Goal: Information Seeking & Learning: Learn about a topic

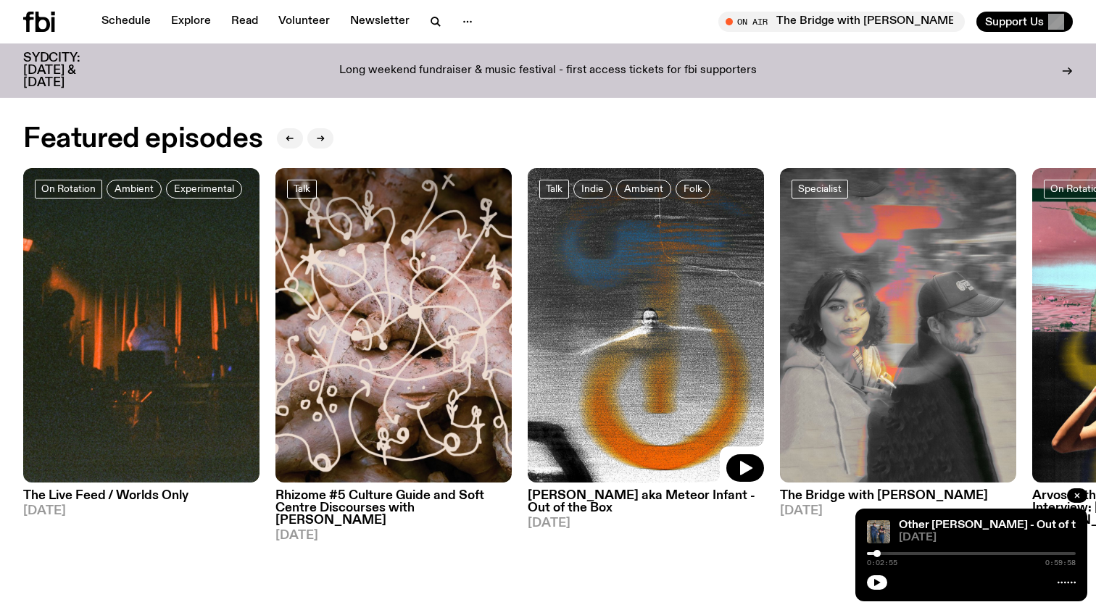
scroll to position [663, 0]
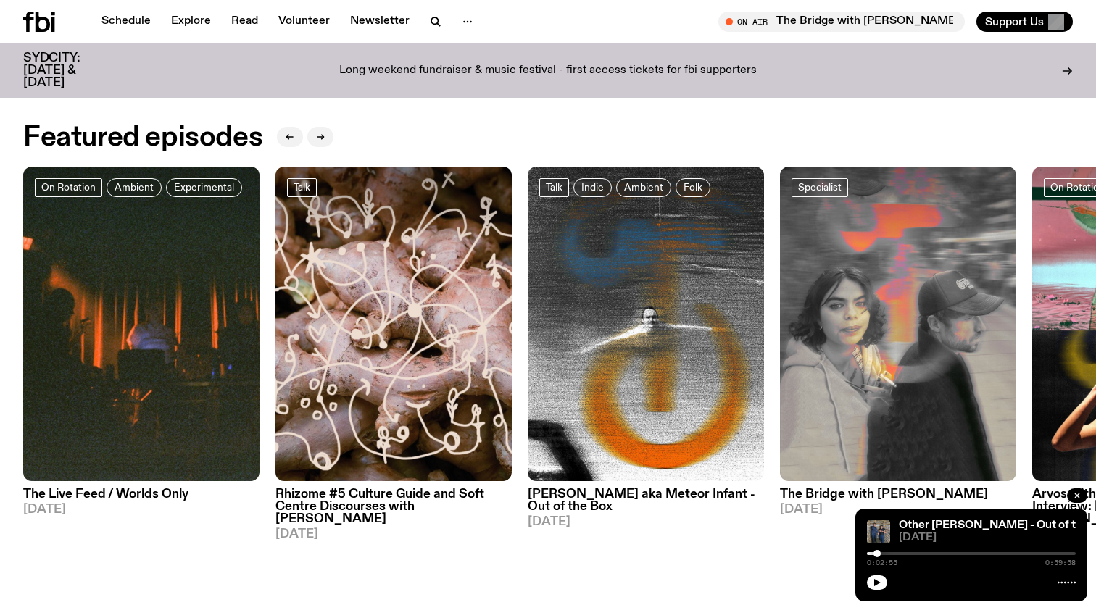
click at [578, 512] on h3 "[PERSON_NAME] aka Meteor Infant - Out of the Box" at bounding box center [646, 501] width 236 height 25
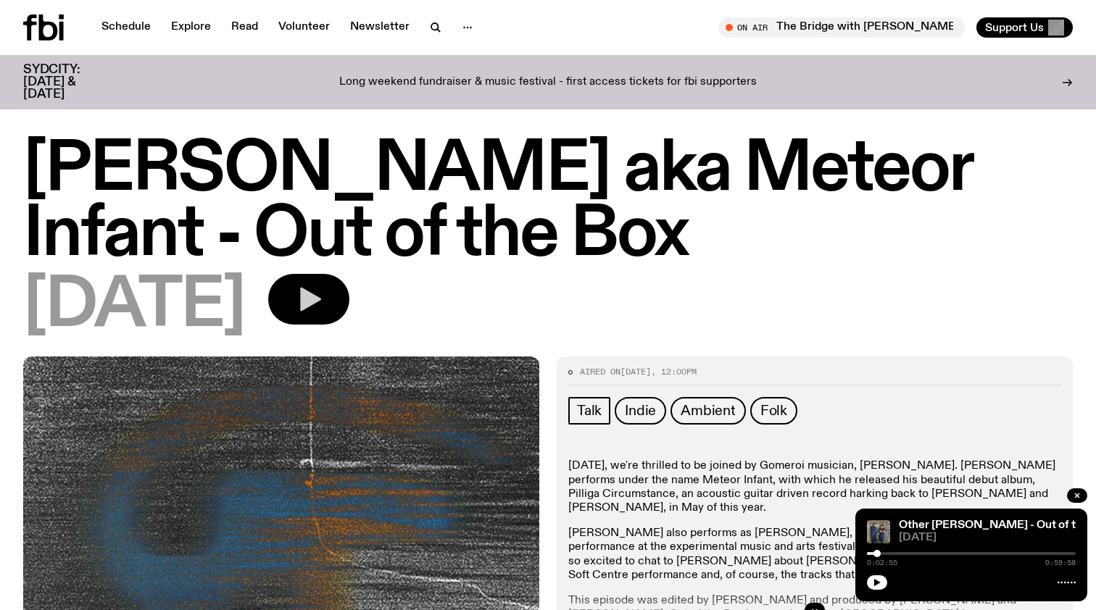
click at [349, 314] on button "button" at bounding box center [308, 299] width 81 height 51
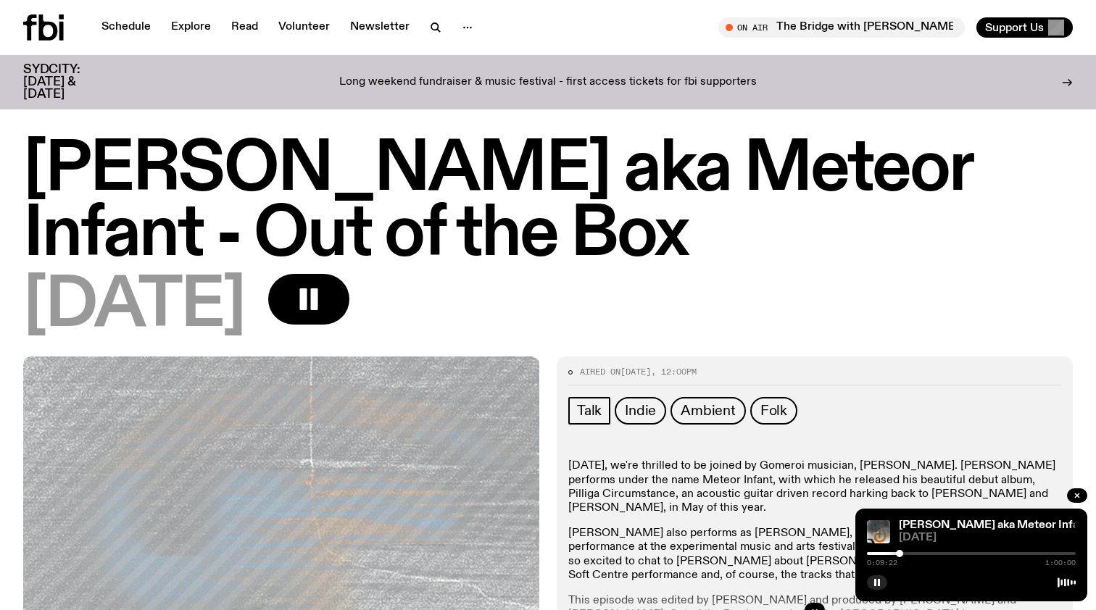
drag, startPoint x: 867, startPoint y: 554, endPoint x: 905, endPoint y: 554, distance: 37.7
click at [903, 554] on div at bounding box center [899, 553] width 7 height 7
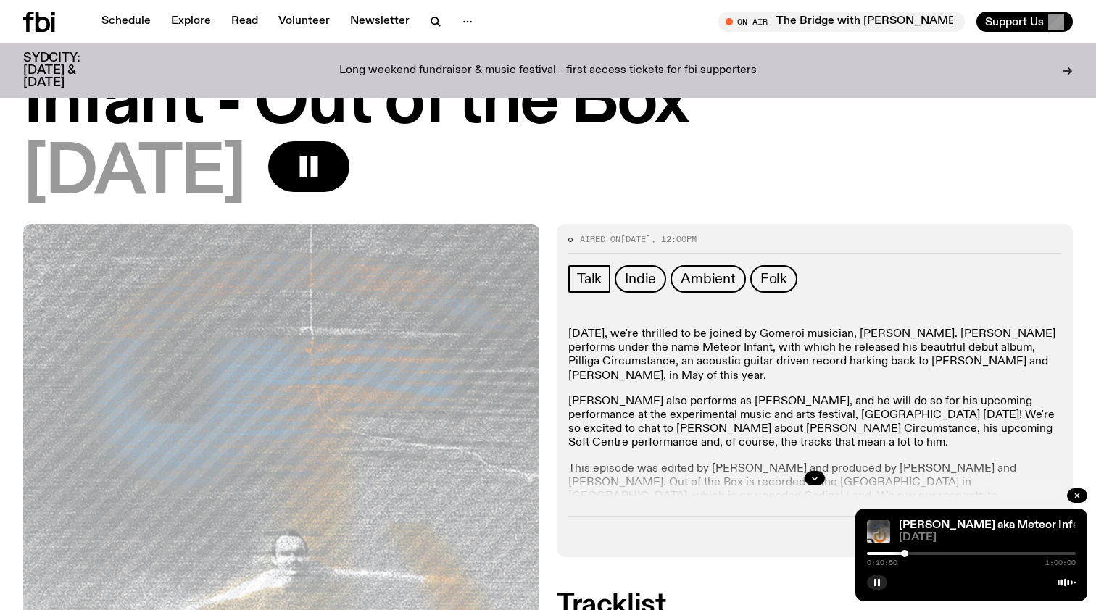
scroll to position [127, 0]
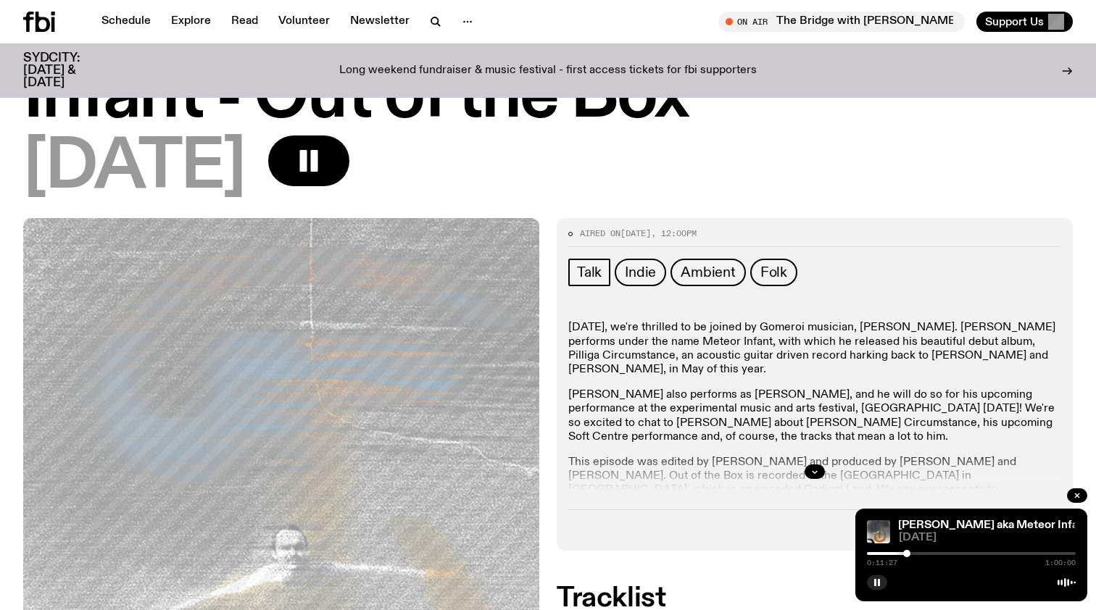
click at [908, 554] on div at bounding box center [906, 553] width 7 height 7
click at [912, 554] on div at bounding box center [909, 553] width 7 height 7
click at [913, 554] on div at bounding box center [911, 553] width 7 height 7
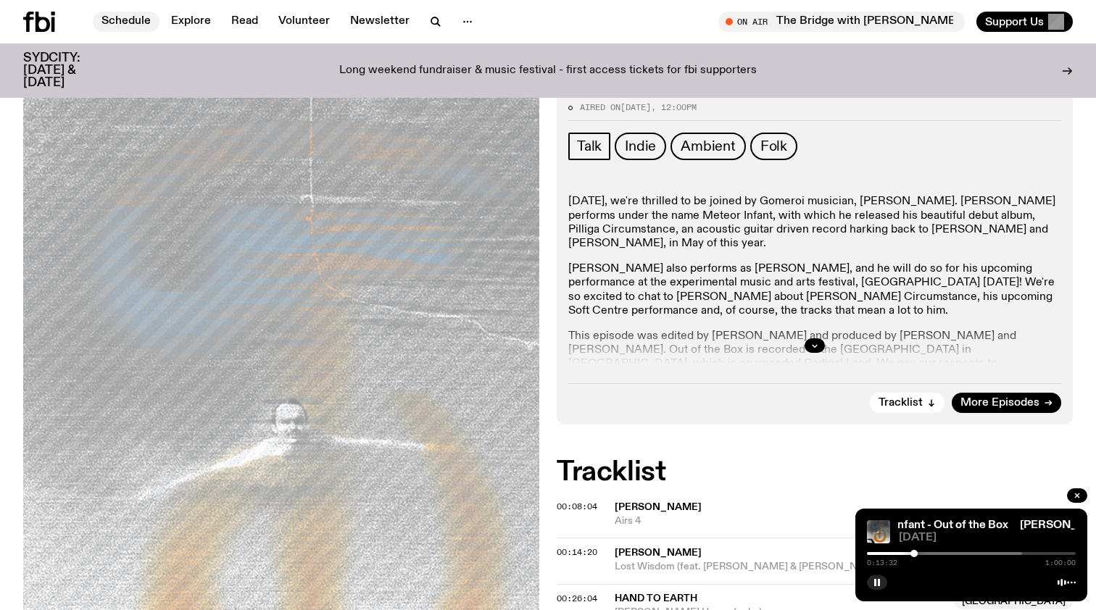
scroll to position [246, 0]
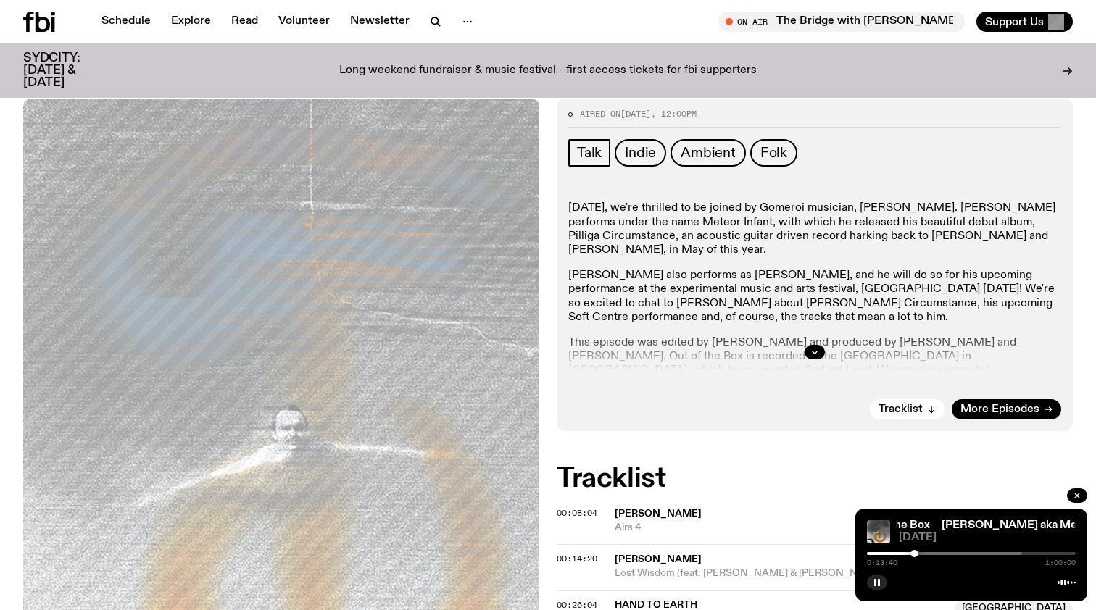
click at [960, 555] on div at bounding box center [917, 553] width 209 height 3
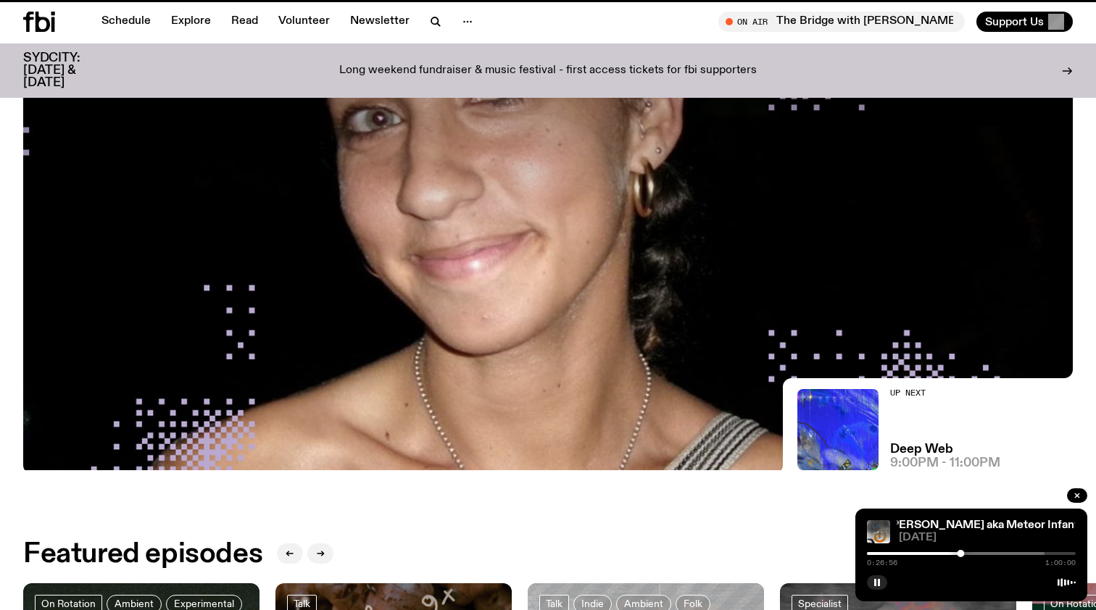
scroll to position [663, 0]
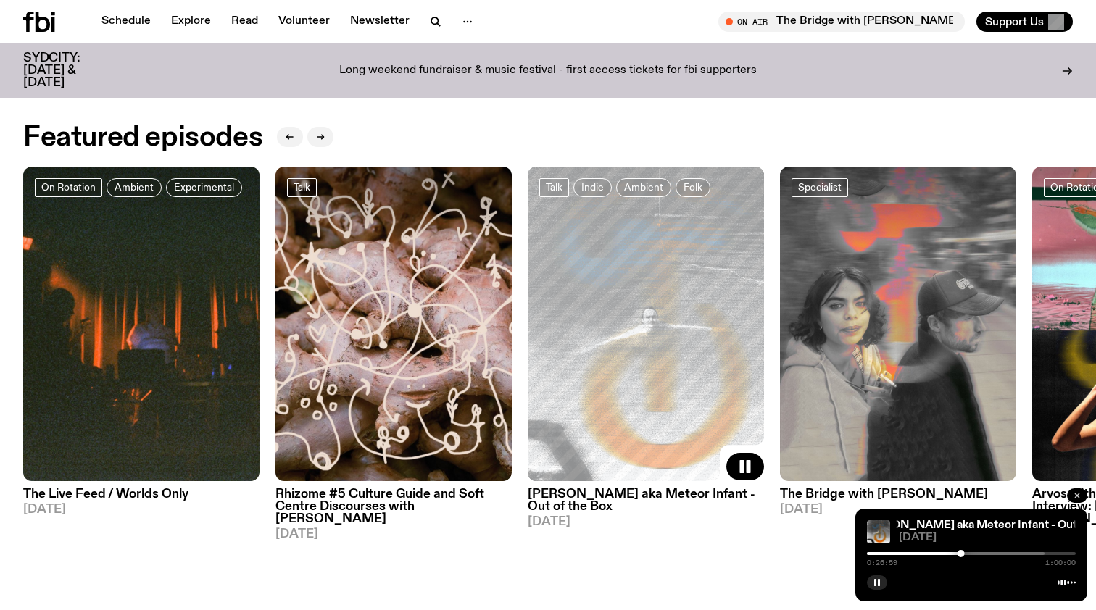
click at [1078, 495] on icon "button" at bounding box center [1077, 496] width 4 height 4
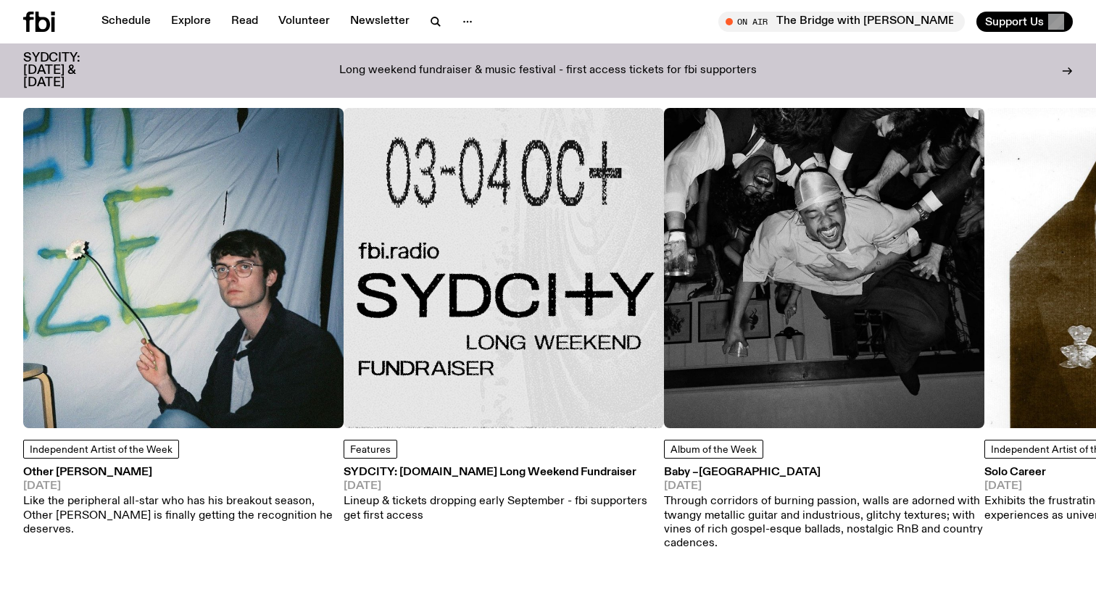
scroll to position [1890, 0]
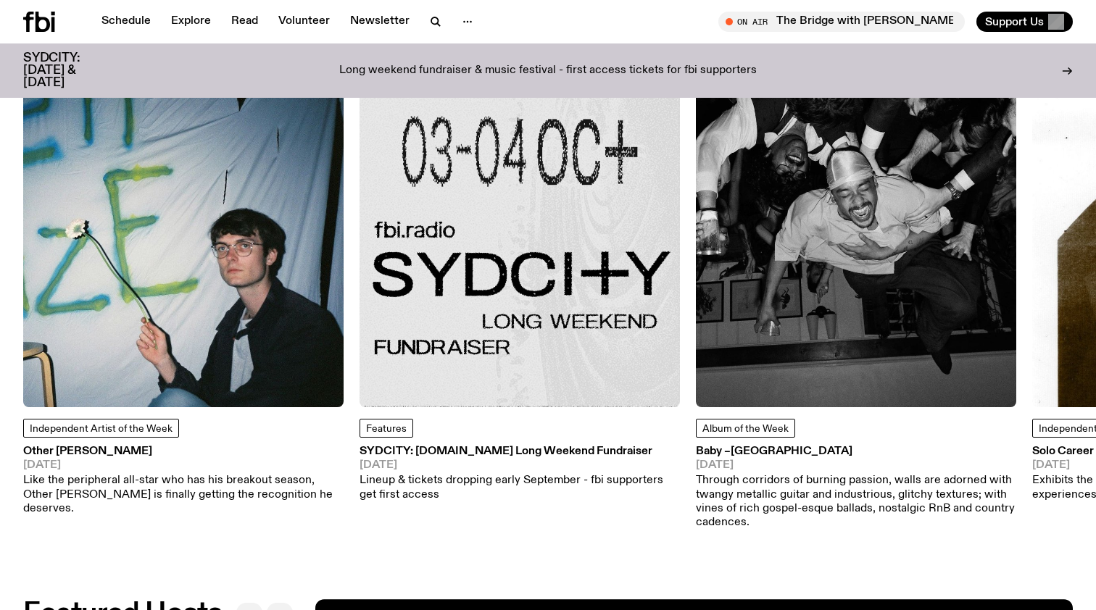
click at [67, 447] on h3 "Other [PERSON_NAME]" at bounding box center [183, 452] width 320 height 11
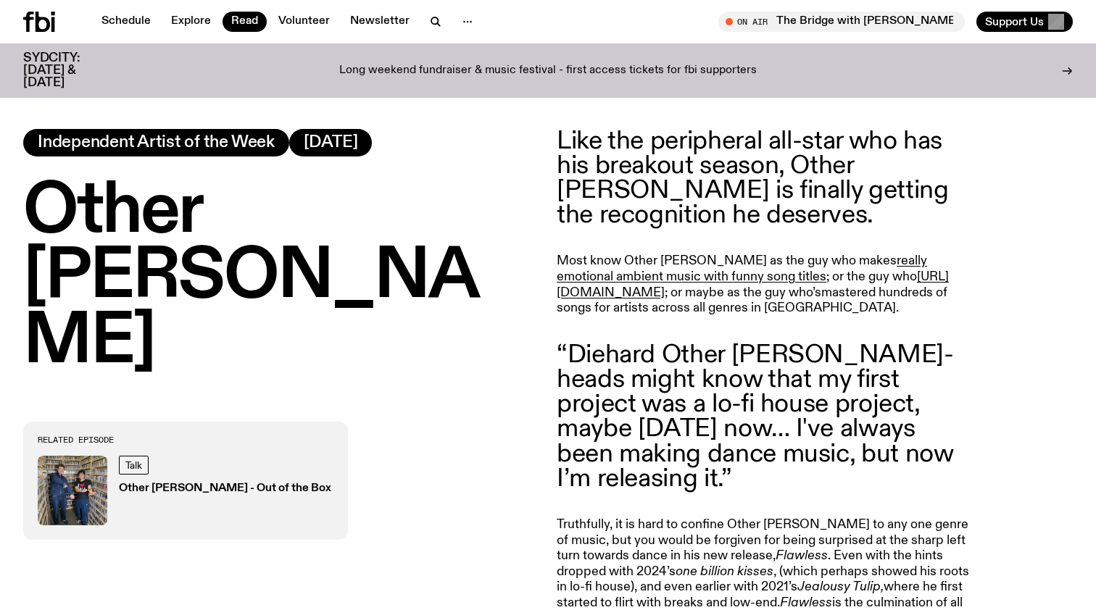
scroll to position [627, 0]
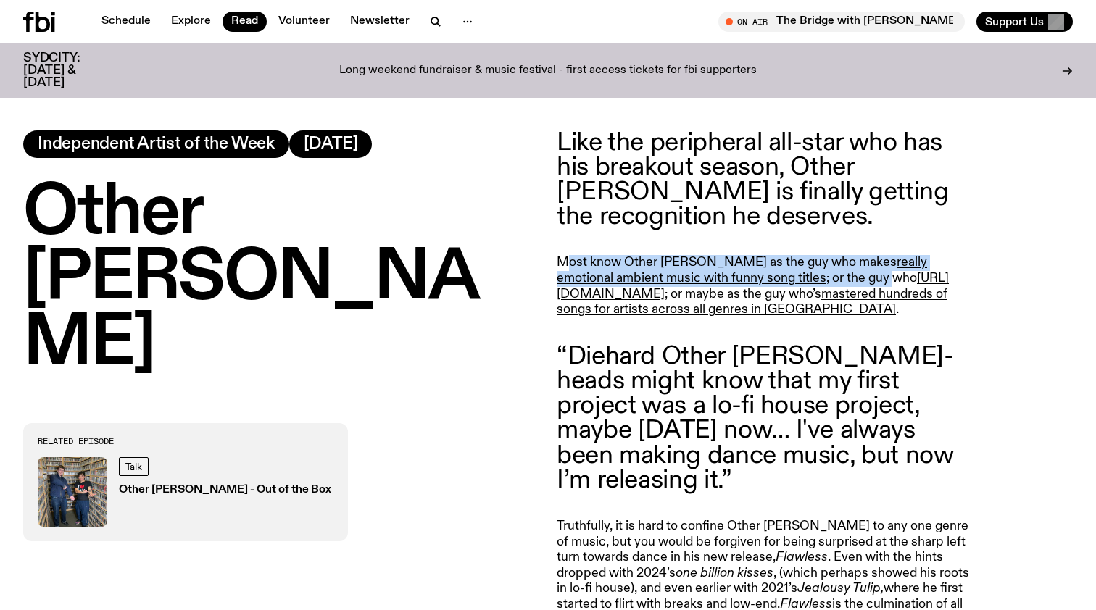
drag, startPoint x: 563, startPoint y: 257, endPoint x: 792, endPoint y: 268, distance: 228.6
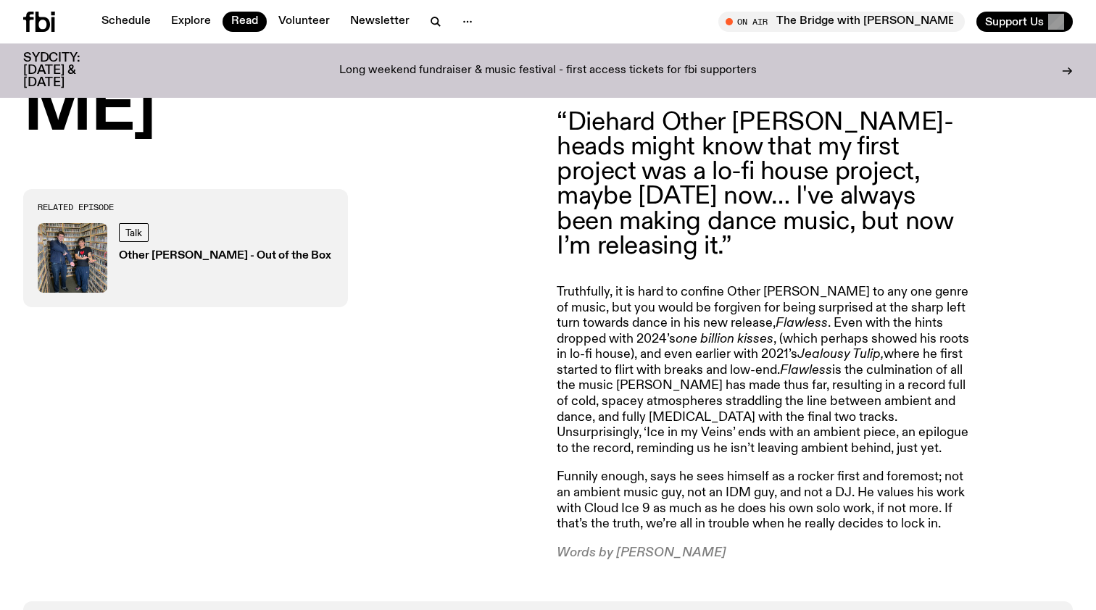
scroll to position [850, 0]
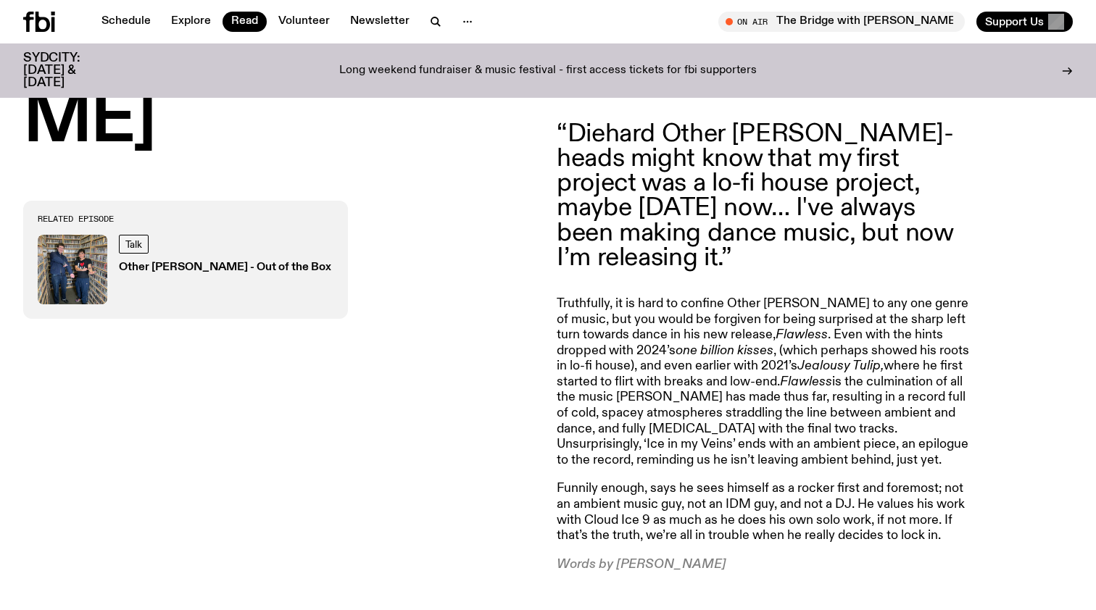
click at [647, 193] on blockquote "“Diehard Other [PERSON_NAME]-heads might know that my first project was a lo-fi…" at bounding box center [766, 196] width 418 height 149
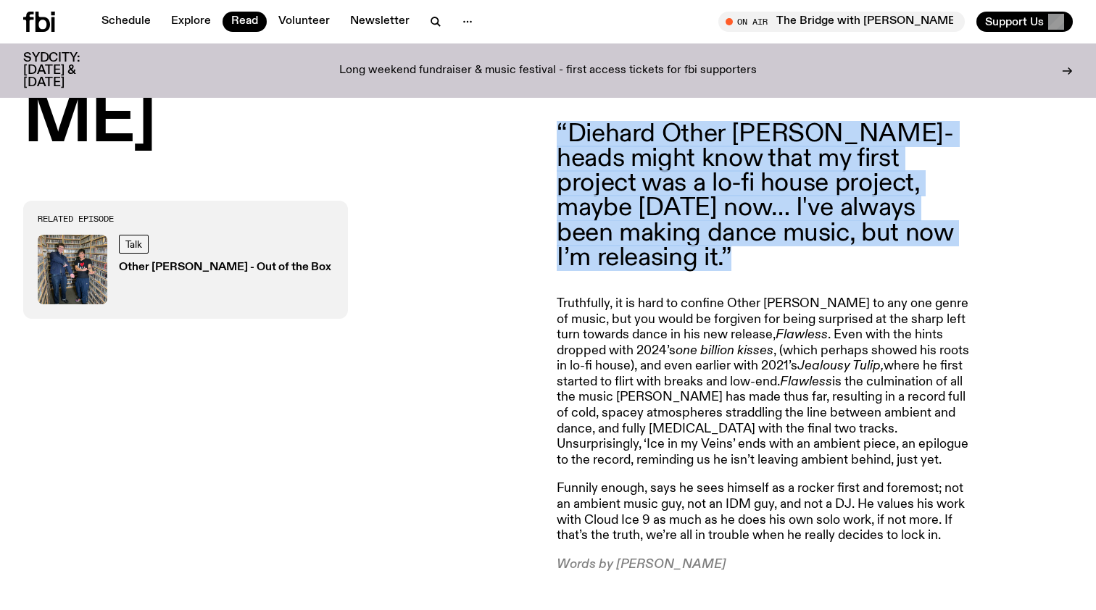
click at [647, 193] on blockquote "“Diehard Other [PERSON_NAME]-heads might know that my first project was a lo-fi…" at bounding box center [766, 196] width 418 height 149
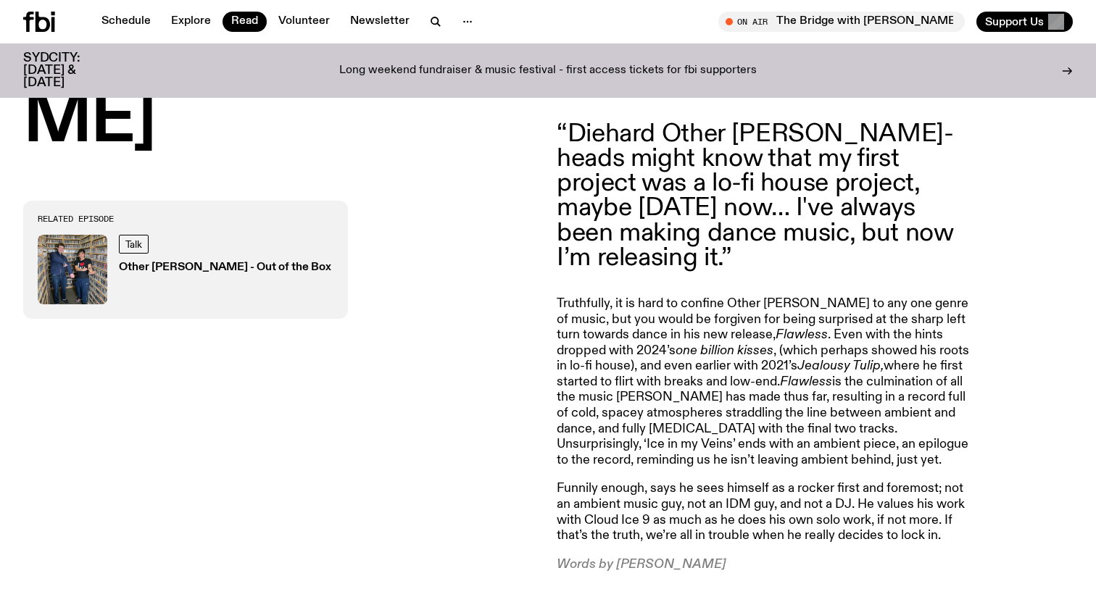
click at [641, 192] on blockquote "“Diehard Other [PERSON_NAME]-heads might know that my first project was a lo-fi…" at bounding box center [766, 196] width 418 height 149
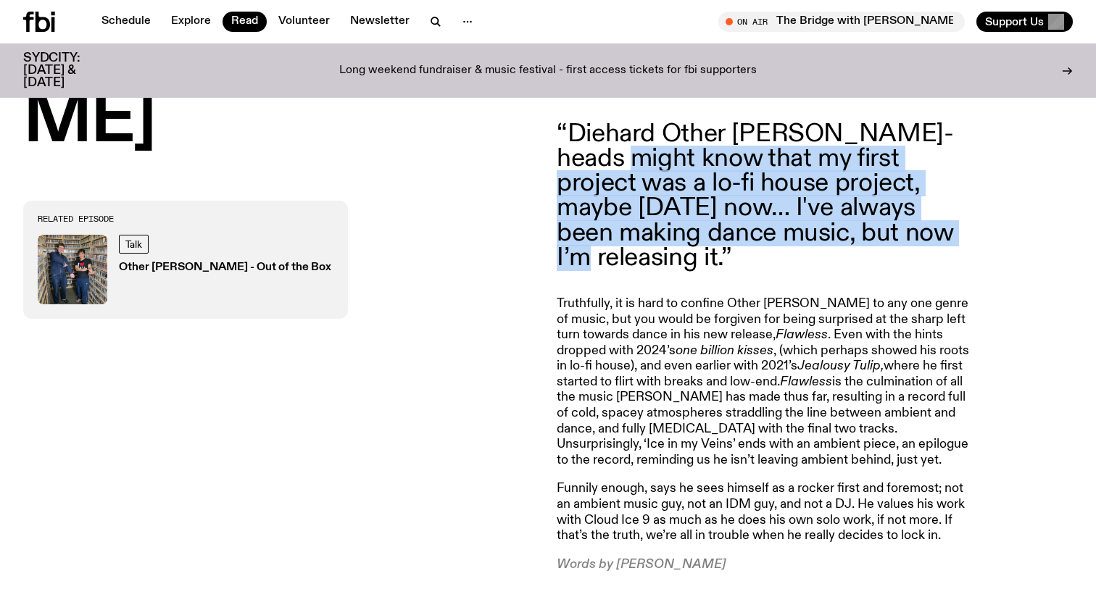
drag, startPoint x: 618, startPoint y: 169, endPoint x: 803, endPoint y: 229, distance: 195.1
click at [803, 229] on blockquote "“Diehard Other [PERSON_NAME]-heads might know that my first project was a lo-fi…" at bounding box center [766, 196] width 418 height 149
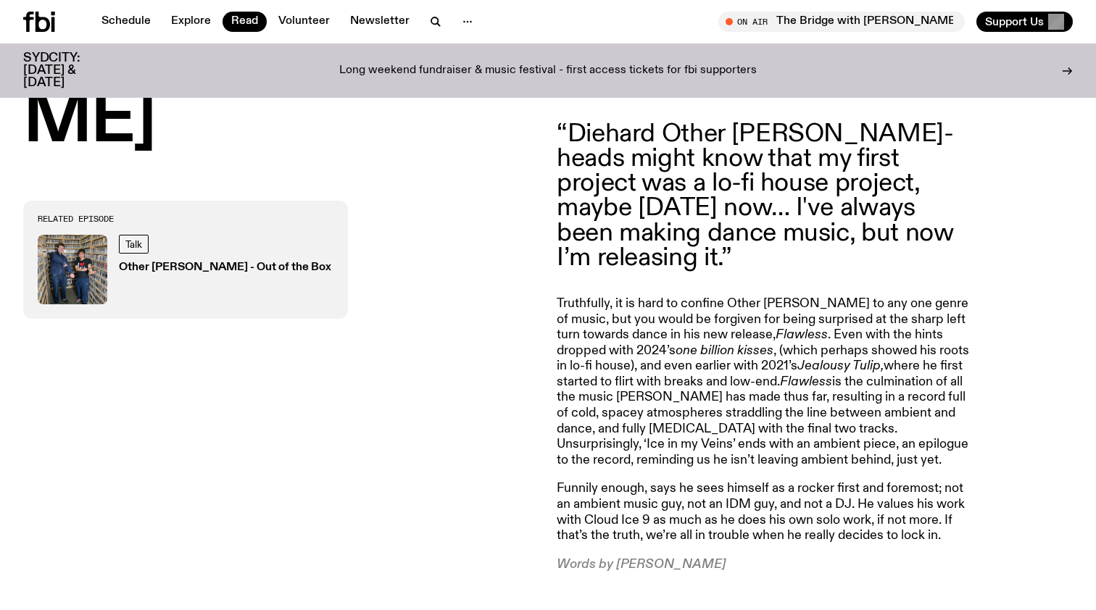
click at [865, 227] on blockquote "“Diehard Other [PERSON_NAME]-heads might know that my first project was a lo-fi…" at bounding box center [766, 196] width 418 height 149
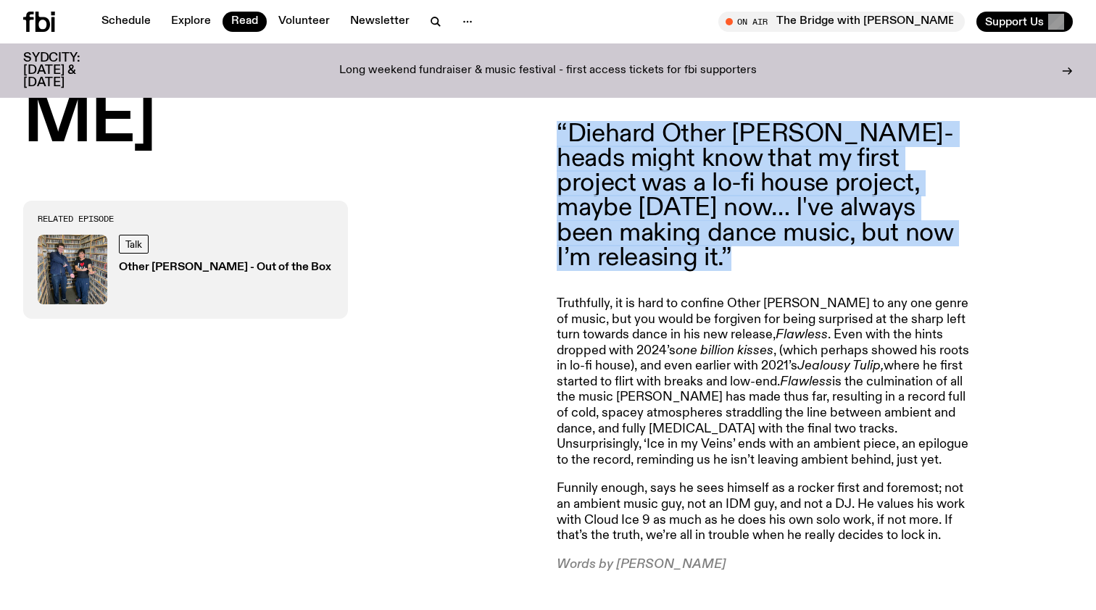
click at [865, 227] on blockquote "“Diehard Other [PERSON_NAME]-heads might know that my first project was a lo-fi…" at bounding box center [766, 196] width 418 height 149
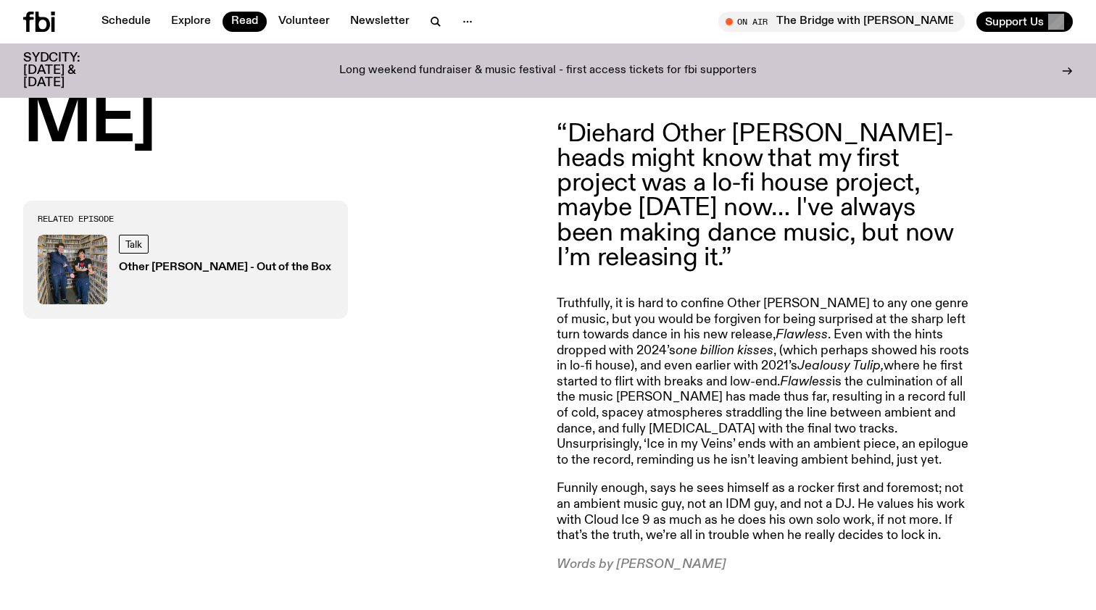
click at [746, 305] on p "Truthfully, it is hard to confine Other Joe to any one genre of music, but you …" at bounding box center [766, 382] width 418 height 173
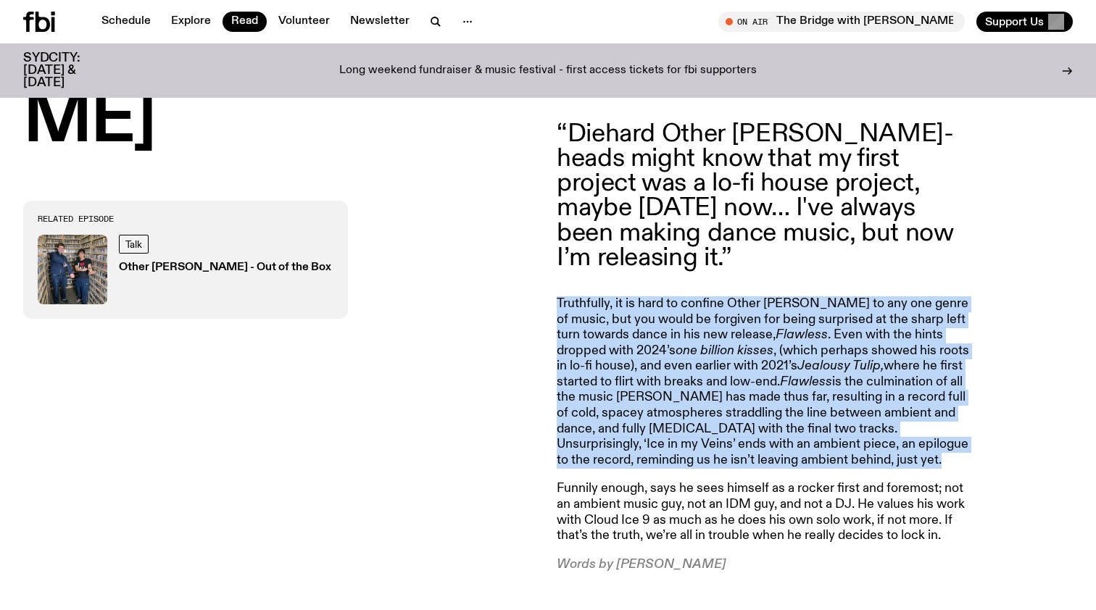
click at [746, 305] on p "Truthfully, it is hard to confine Other Joe to any one genre of music, but you …" at bounding box center [766, 382] width 418 height 173
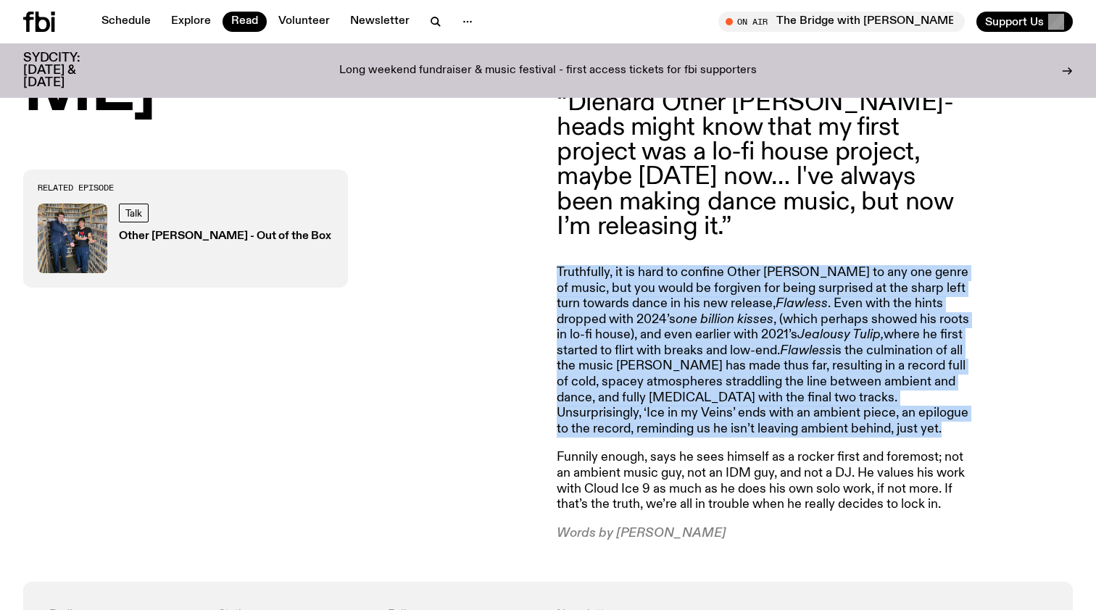
scroll to position [888, 0]
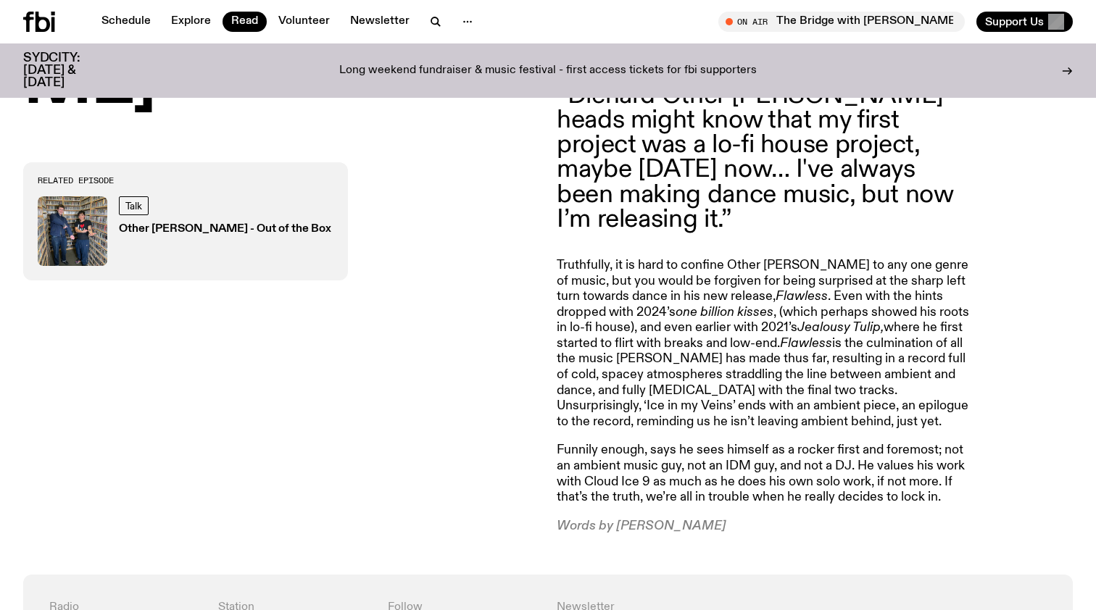
click at [709, 293] on p "Truthfully, it is hard to confine Other Joe to any one genre of music, but you …" at bounding box center [766, 344] width 418 height 173
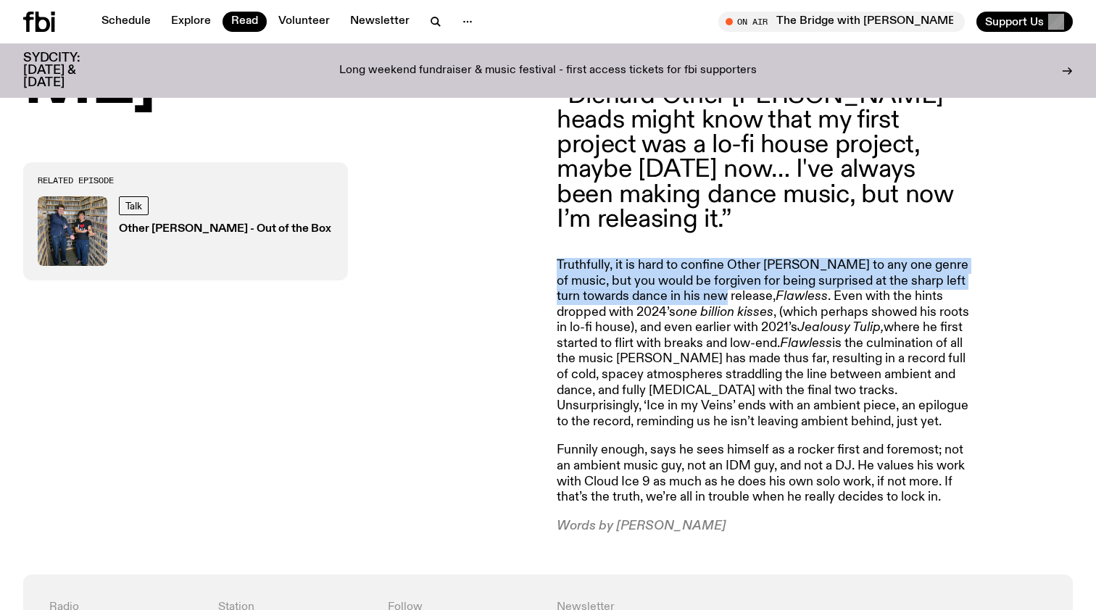
drag, startPoint x: 557, startPoint y: 255, endPoint x: 705, endPoint y: 283, distance: 150.4
click at [705, 283] on p "Truthfully, it is hard to confine Other Joe to any one genre of music, but you …" at bounding box center [766, 344] width 418 height 173
drag, startPoint x: 765, startPoint y: 281, endPoint x: 739, endPoint y: 333, distance: 58.7
click at [739, 333] on p "Truthfully, it is hard to confine Other Joe to any one genre of music, but you …" at bounding box center [766, 344] width 418 height 173
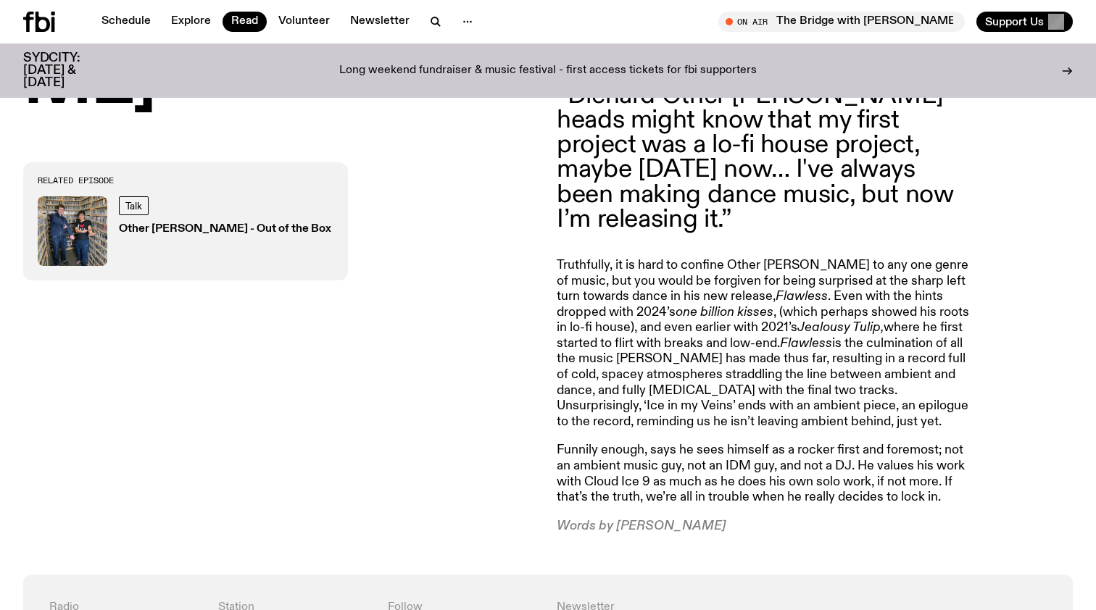
click at [739, 330] on p "Truthfully, it is hard to confine Other Joe to any one genre of music, but you …" at bounding box center [766, 344] width 418 height 173
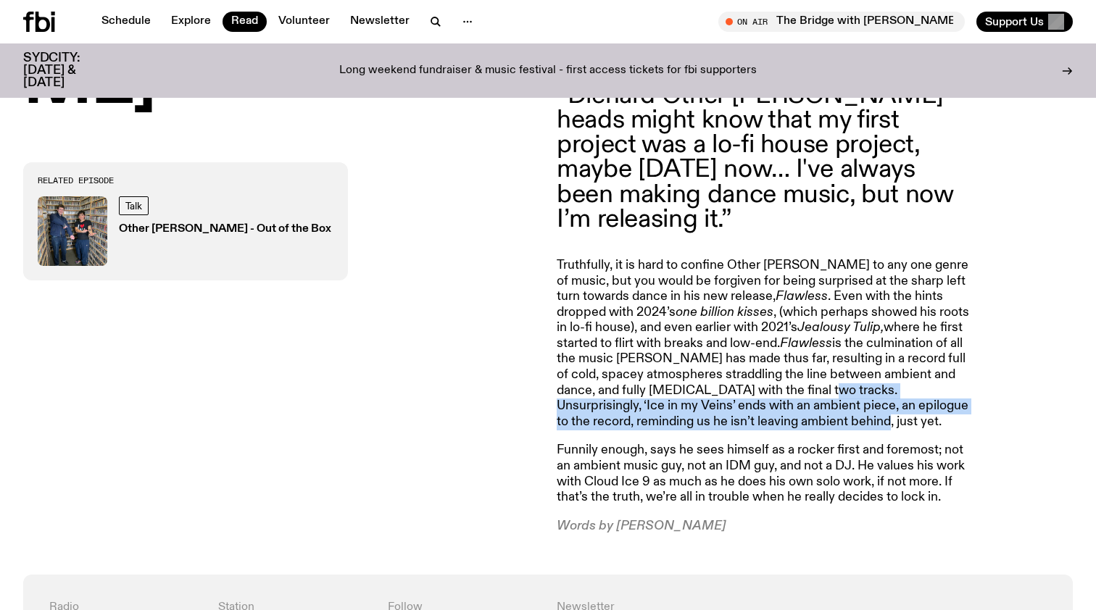
drag, startPoint x: 779, startPoint y: 373, endPoint x: 792, endPoint y: 412, distance: 41.5
click at [792, 412] on p "Truthfully, it is hard to confine Other Joe to any one genre of music, but you …" at bounding box center [766, 344] width 418 height 173
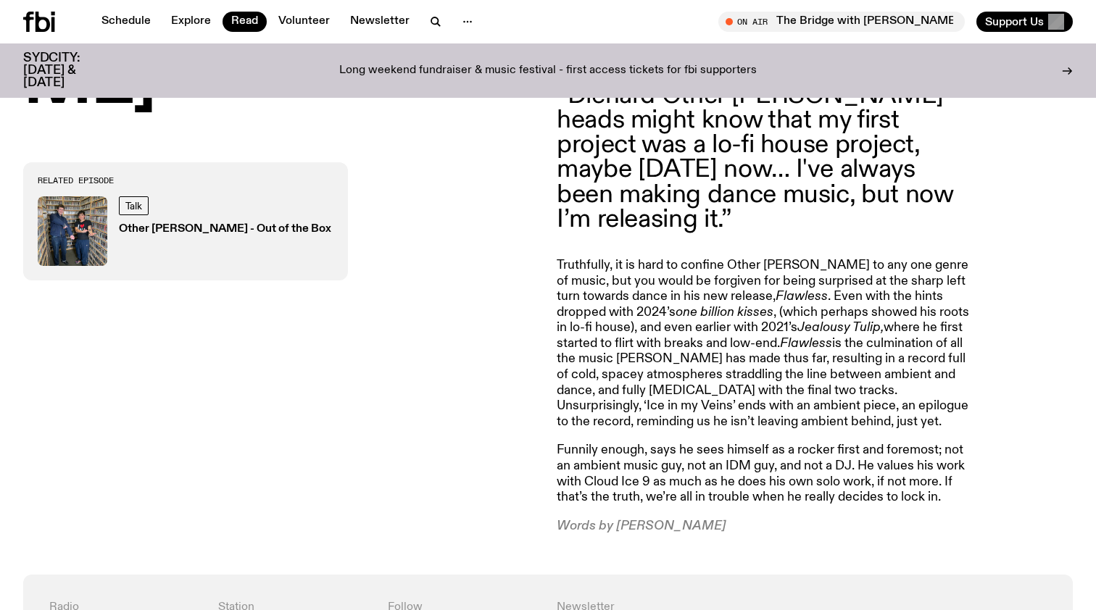
click at [792, 412] on p "Truthfully, it is hard to confine Other Joe to any one genre of music, but you …" at bounding box center [766, 344] width 418 height 173
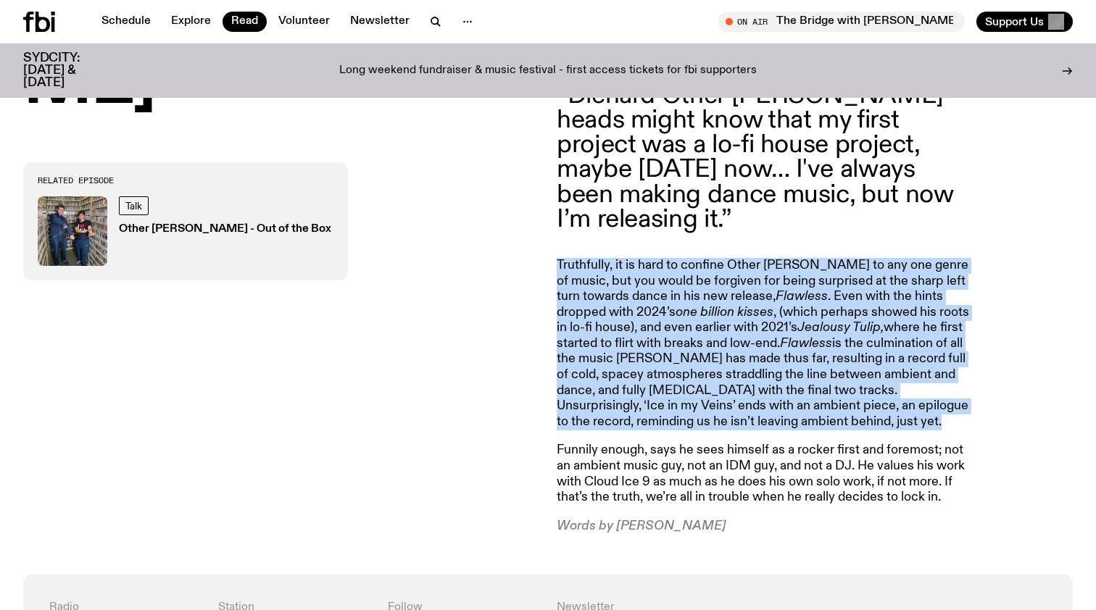
click at [792, 412] on p "Truthfully, it is hard to confine Other Joe to any one genre of music, but you …" at bounding box center [766, 344] width 418 height 173
click at [767, 388] on p "Truthfully, it is hard to confine Other Joe to any one genre of music, but you …" at bounding box center [766, 344] width 418 height 173
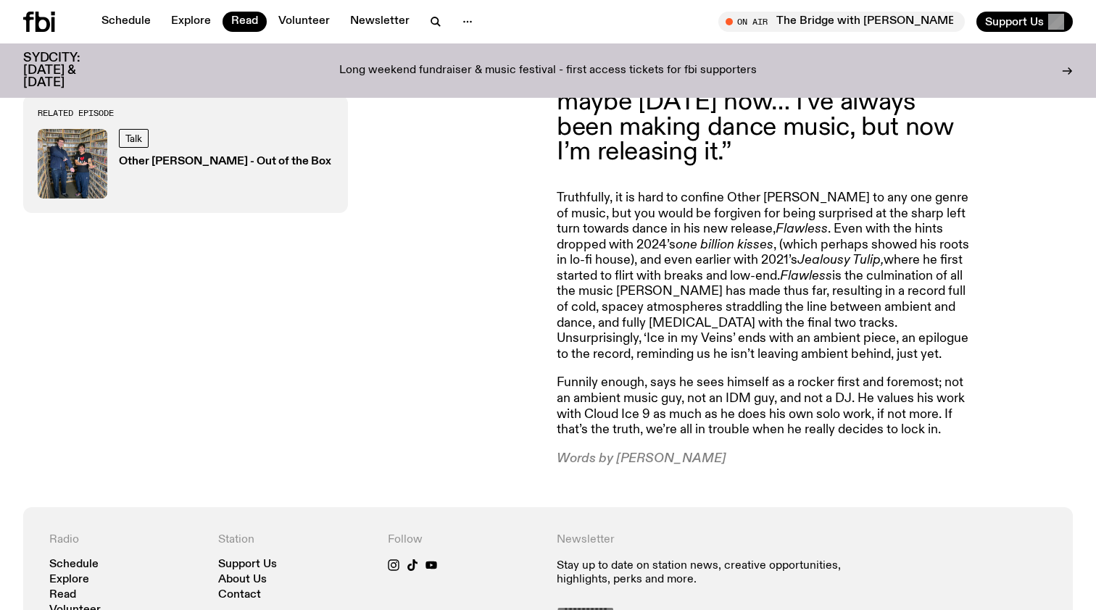
scroll to position [958, 0]
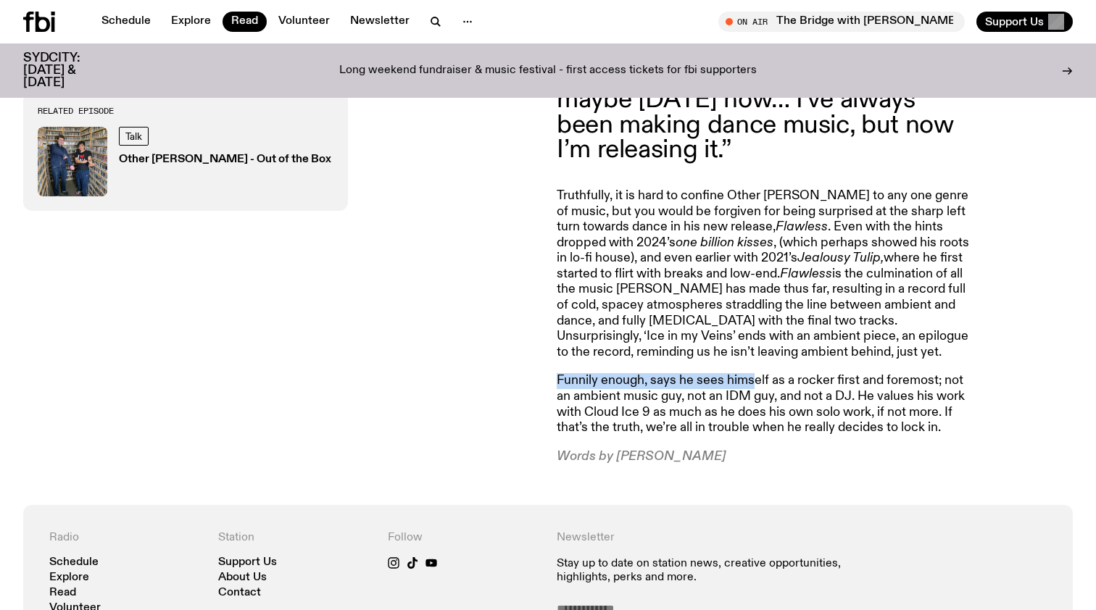
drag, startPoint x: 561, startPoint y: 353, endPoint x: 754, endPoint y: 365, distance: 193.2
click at [755, 365] on article "Like the peripheral all-star who has his breakout season, Other Joe is finally …" at bounding box center [766, 132] width 418 height 665
click at [754, 373] on p "Funnily enough, says he sees himself as a rocker first and foremost; not an amb…" at bounding box center [766, 404] width 418 height 62
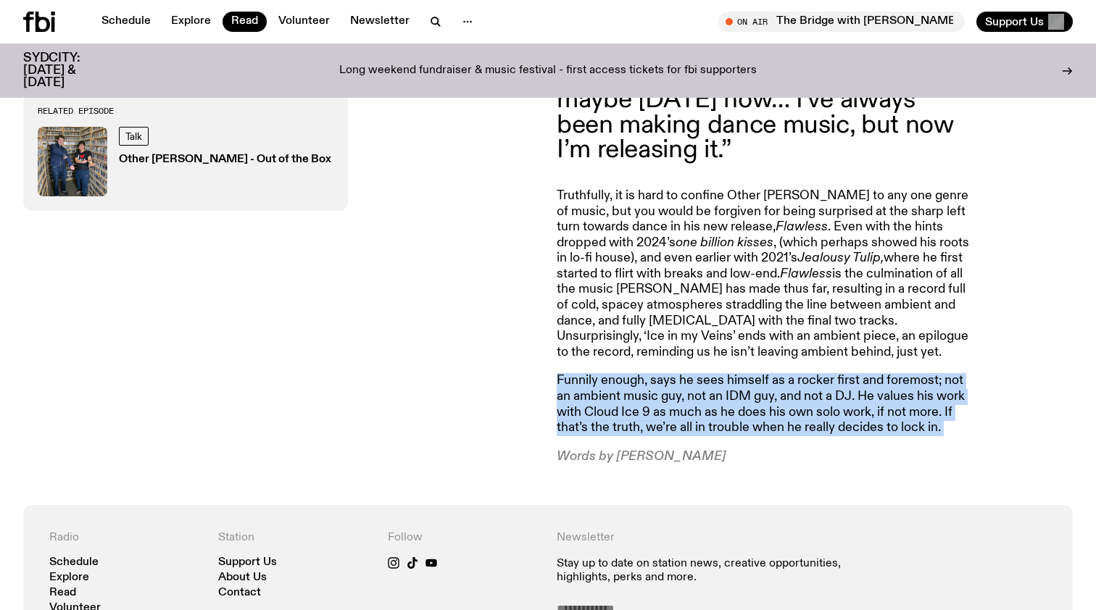
click at [754, 373] on p "Funnily enough, says he sees himself as a rocker first and foremost; not an amb…" at bounding box center [766, 404] width 418 height 62
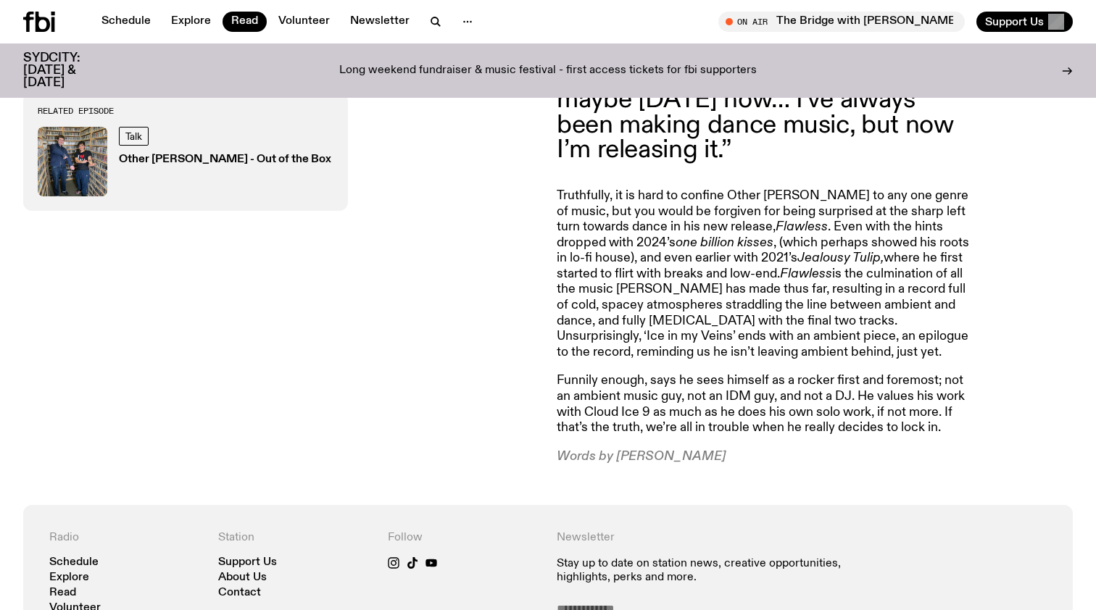
click at [691, 373] on p "Funnily enough, says he sees himself as a rocker first and foremost; not an amb…" at bounding box center [766, 404] width 418 height 62
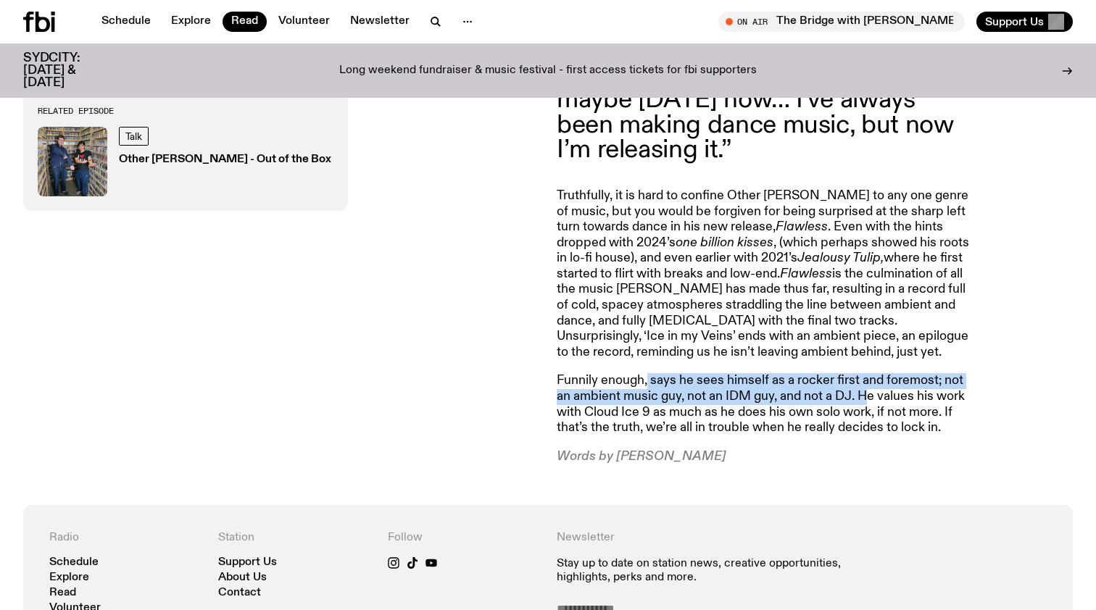
drag, startPoint x: 648, startPoint y: 365, endPoint x: 871, endPoint y: 381, distance: 223.2
click at [871, 381] on p "Funnily enough, says he sees himself as a rocker first and foremost; not an amb…" at bounding box center [766, 404] width 418 height 62
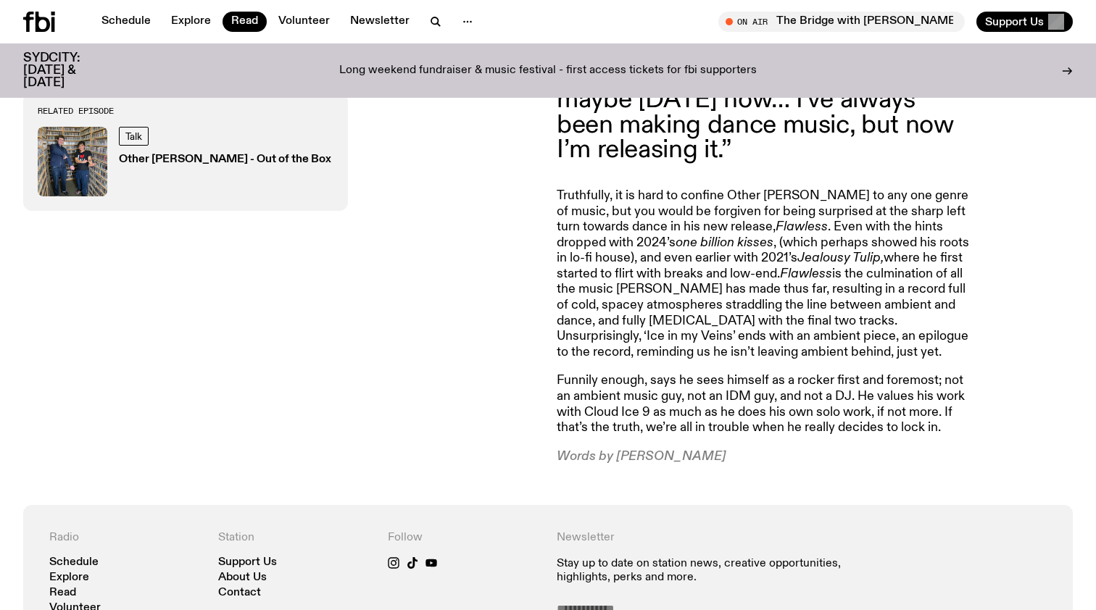
click at [844, 383] on p "Funnily enough, says he sees himself as a rocker first and foremost; not an amb…" at bounding box center [766, 404] width 418 height 62
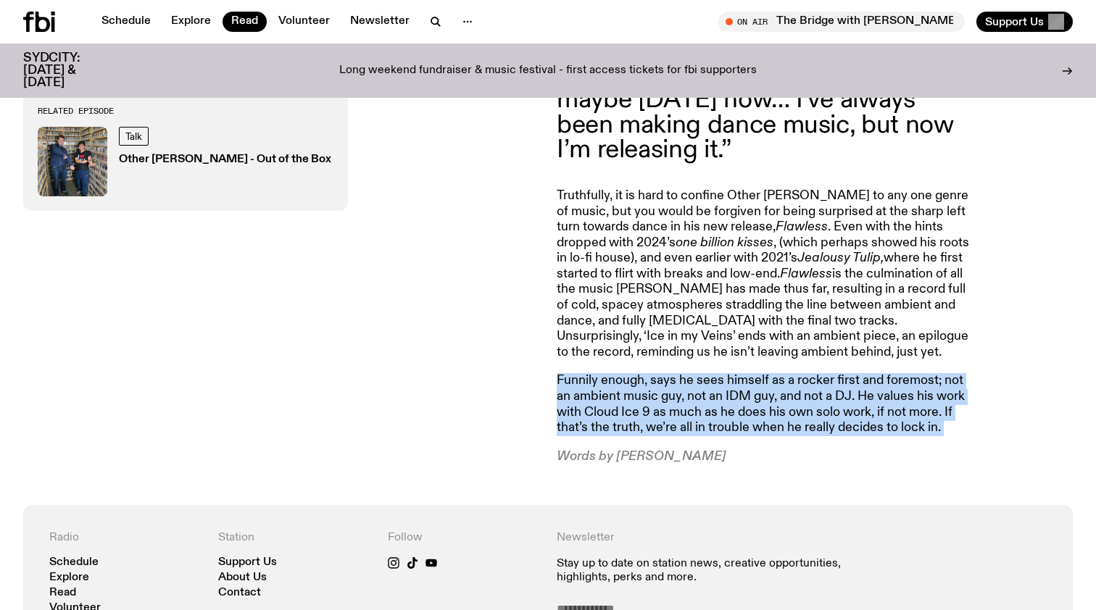
click at [844, 383] on p "Funnily enough, says he sees himself as a rocker first and foremost; not an amb…" at bounding box center [766, 404] width 418 height 62
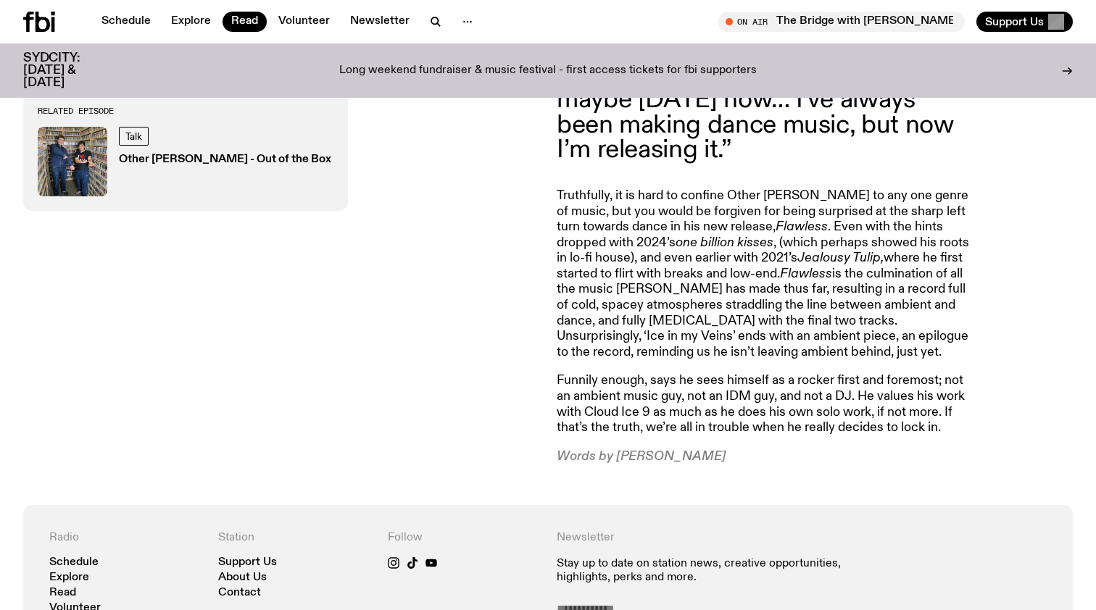
click at [792, 379] on p "Funnily enough, says he sees himself as a rocker first and foremost; not an amb…" at bounding box center [766, 404] width 418 height 62
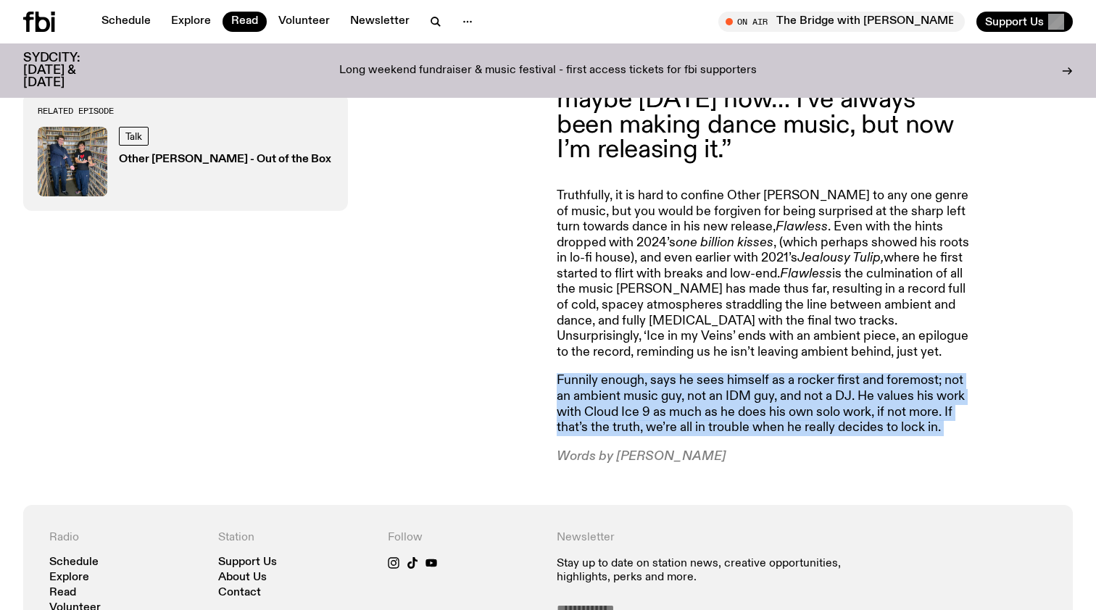
click at [792, 379] on p "Funnily enough, says he sees himself as a rocker first and foremost; not an amb…" at bounding box center [766, 404] width 418 height 62
click at [756, 373] on p "Funnily enough, says he sees himself as a rocker first and foremost; not an amb…" at bounding box center [766, 404] width 418 height 62
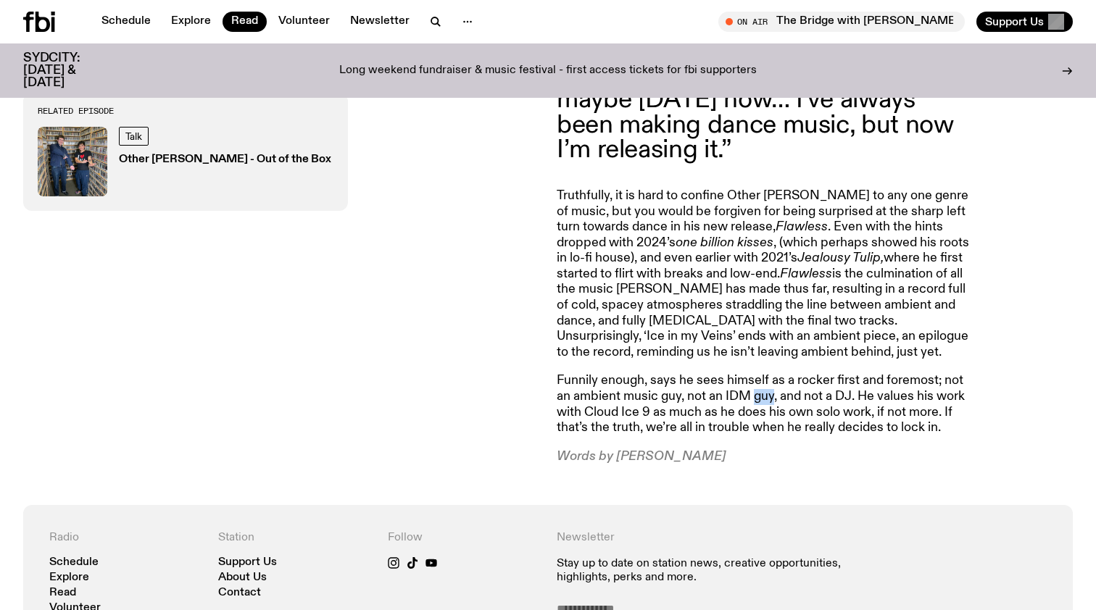
click at [756, 373] on p "Funnily enough, says he sees himself as a rocker first and foremost; not an amb…" at bounding box center [766, 404] width 418 height 62
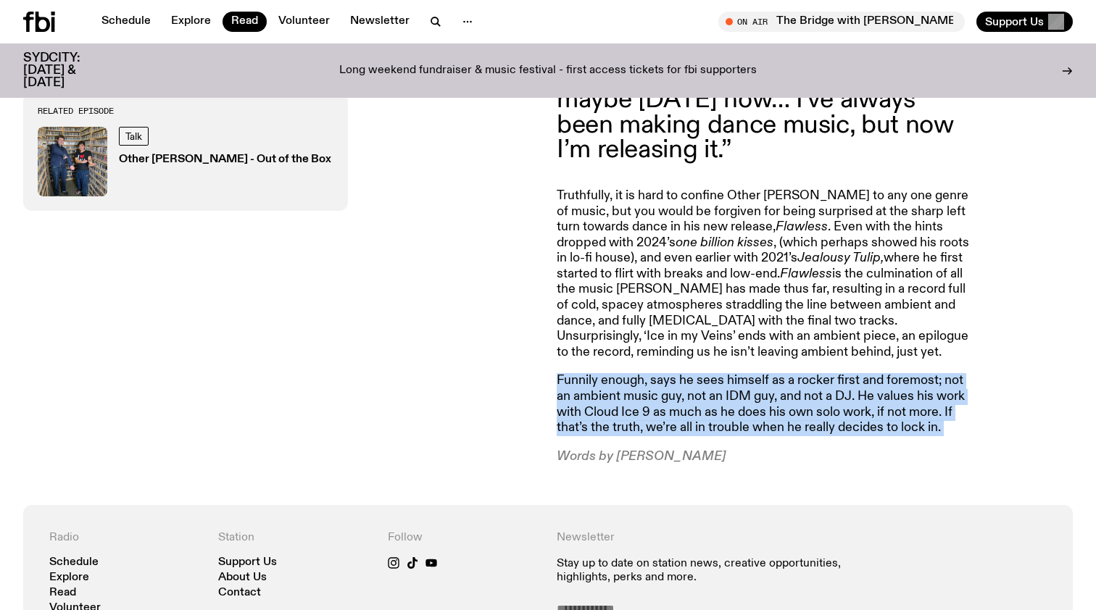
click at [756, 373] on p "Funnily enough, says he sees himself as a rocker first and foremost; not an amb…" at bounding box center [766, 404] width 418 height 62
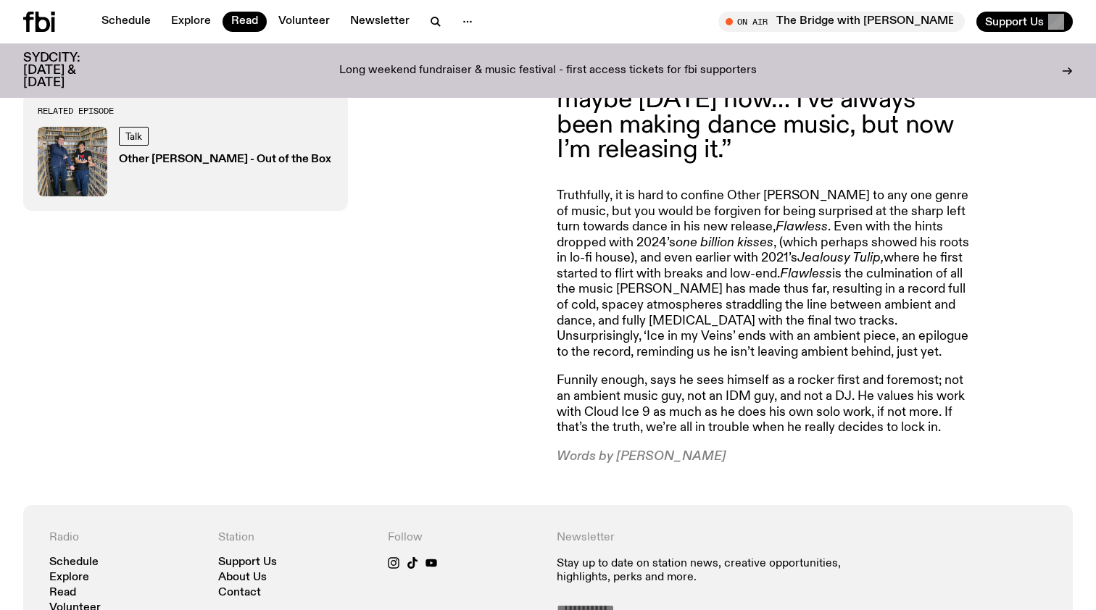
click at [699, 385] on p "Funnily enough, says he sees himself as a rocker first and foremost; not an amb…" at bounding box center [766, 404] width 418 height 62
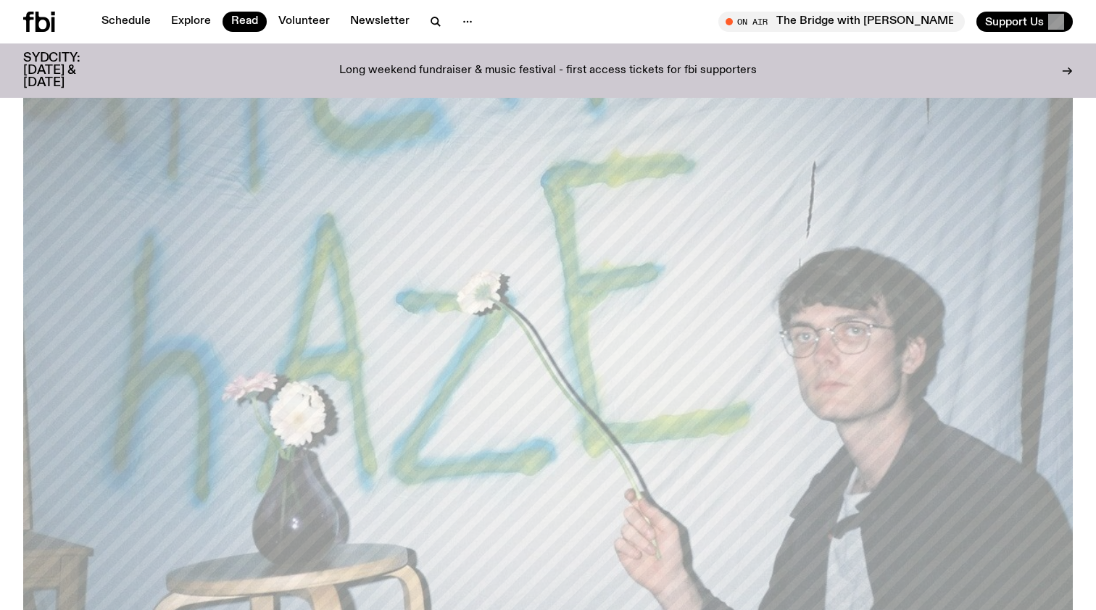
scroll to position [95, 0]
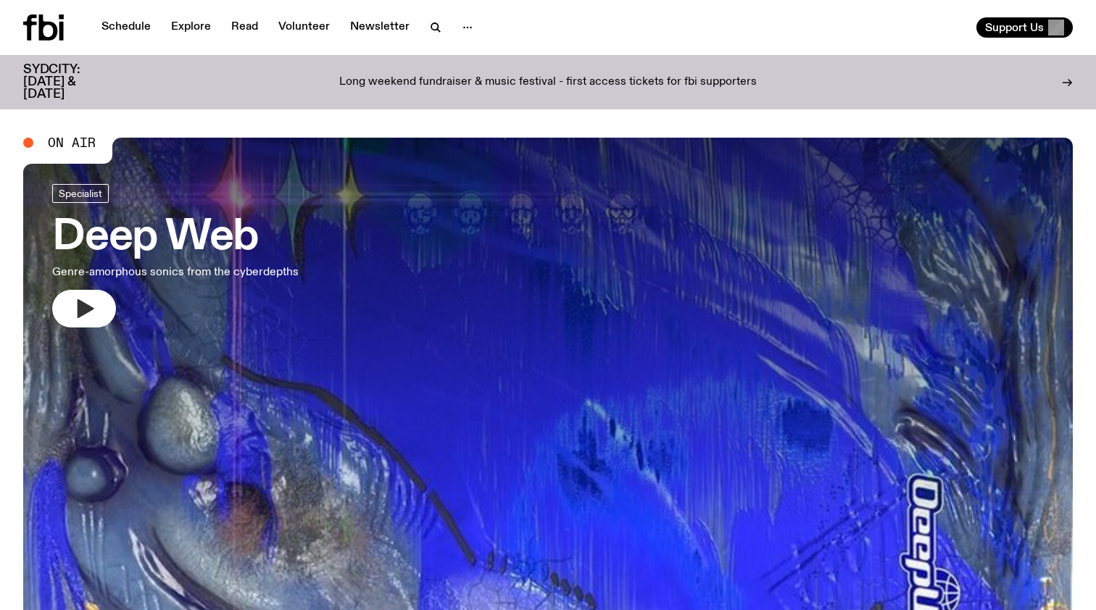
click at [85, 296] on button "button" at bounding box center [84, 309] width 64 height 38
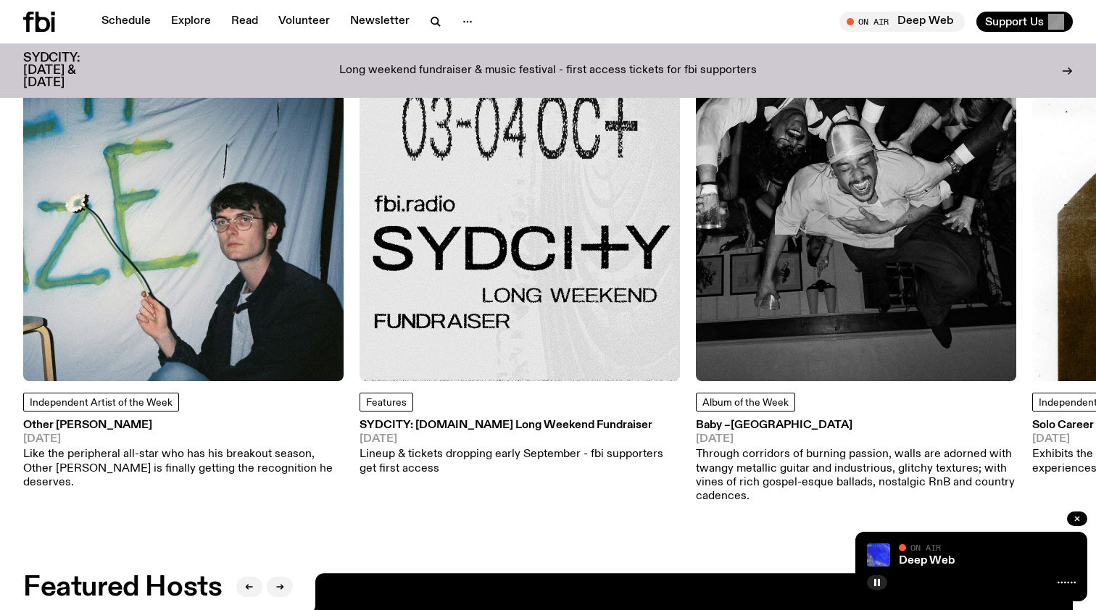
scroll to position [1906, 0]
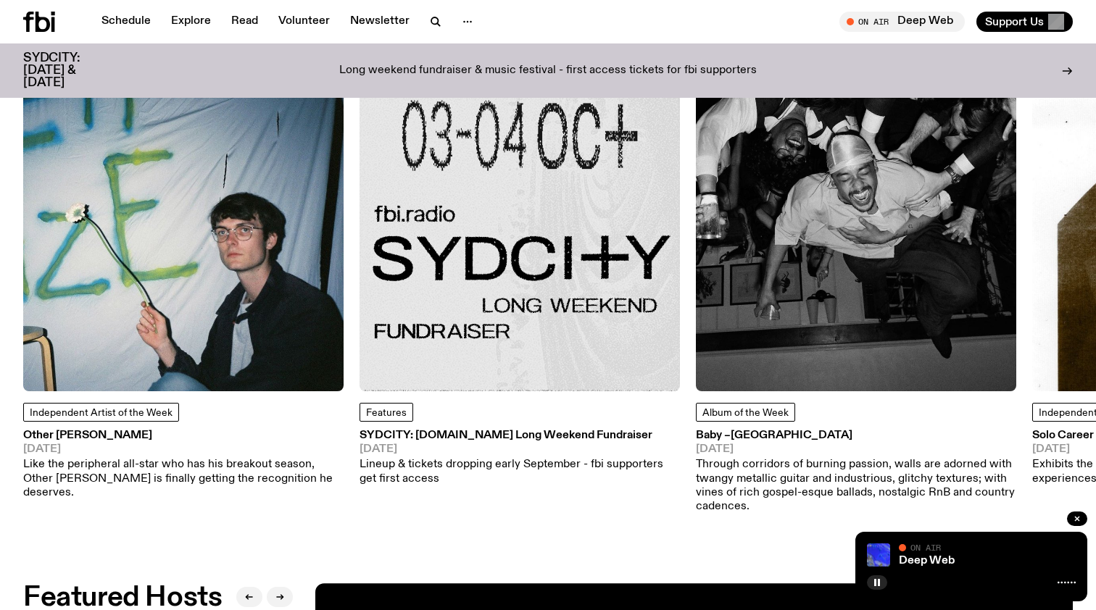
click at [49, 433] on h3 "Other [PERSON_NAME]" at bounding box center [183, 436] width 320 height 11
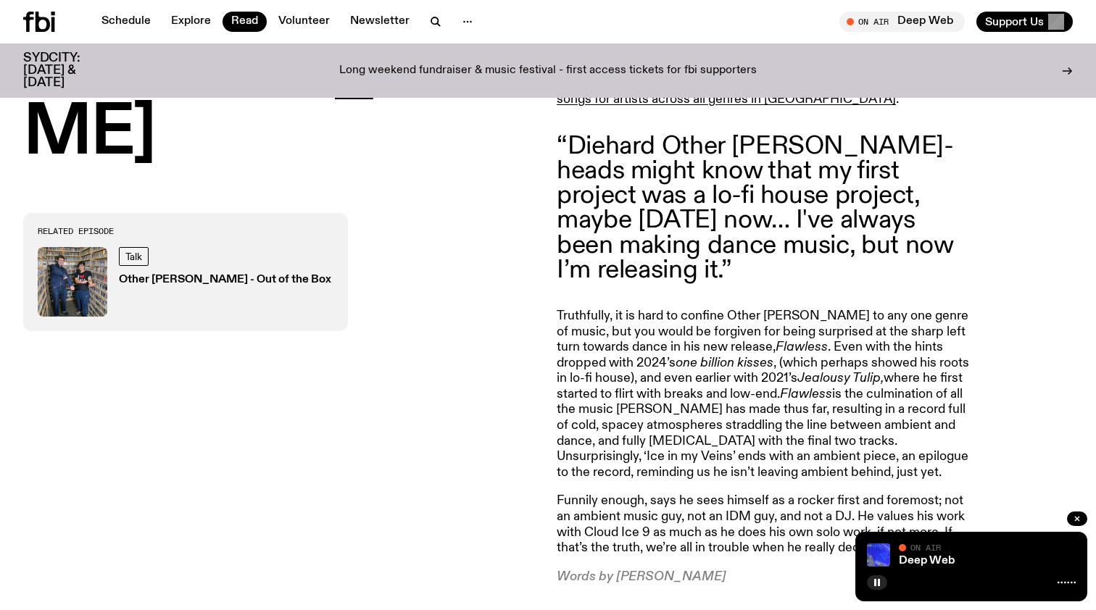
scroll to position [771, 0]
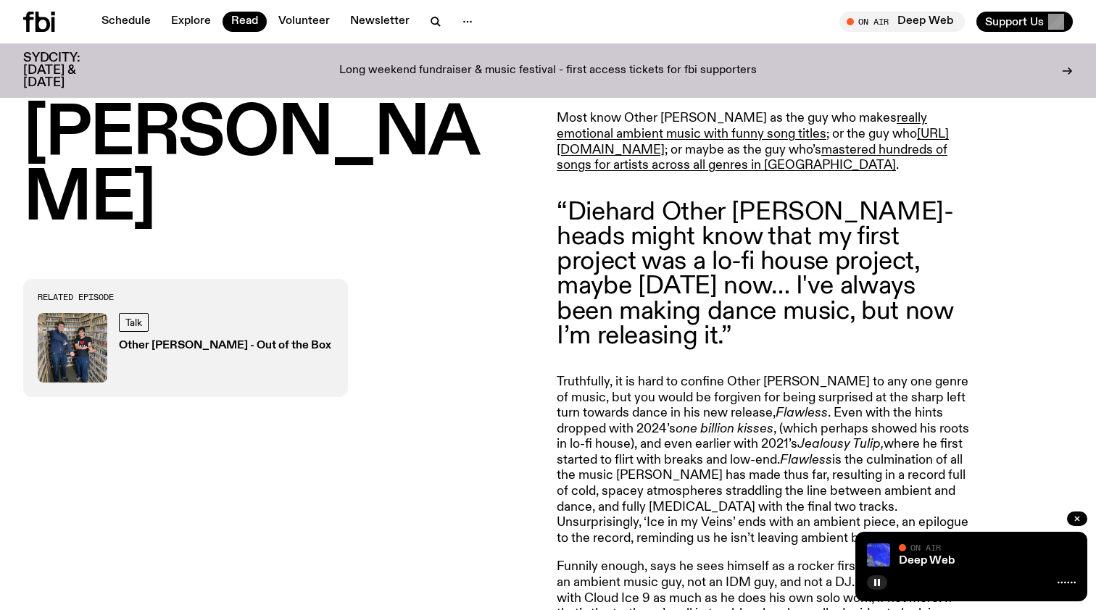
click at [49, 25] on icon at bounding box center [43, 22] width 14 height 20
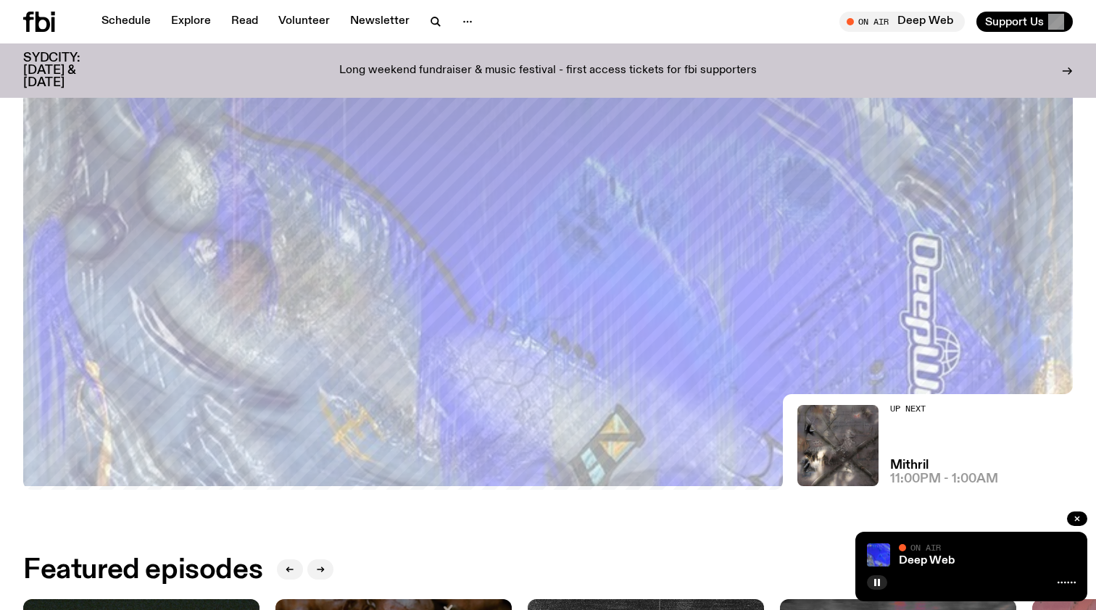
scroll to position [270, 0]
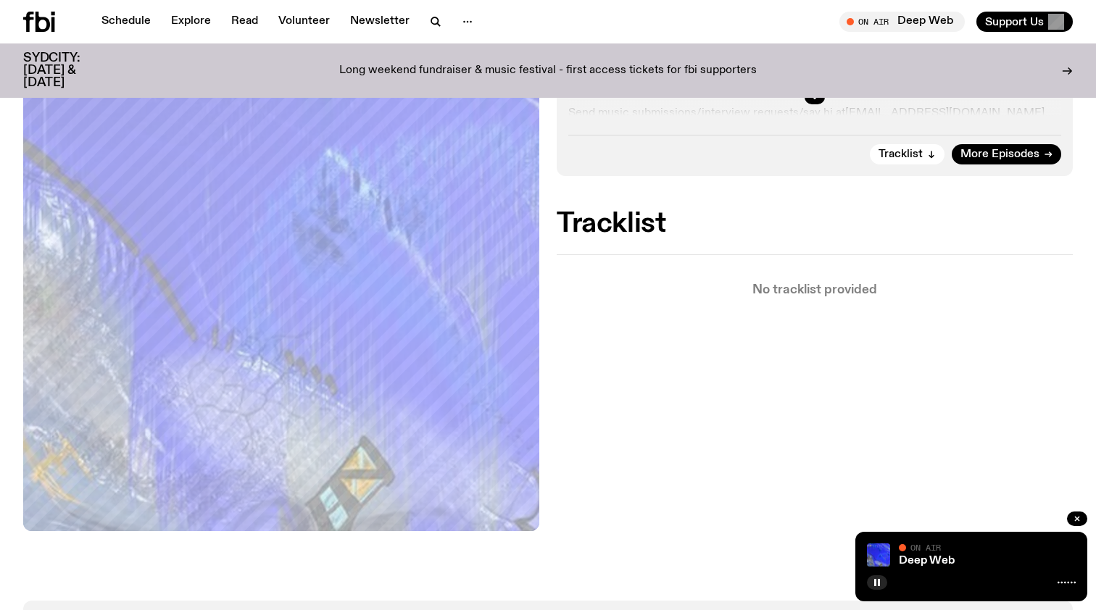
scroll to position [351, 0]
